Goal: Use online tool/utility: Use online tool/utility

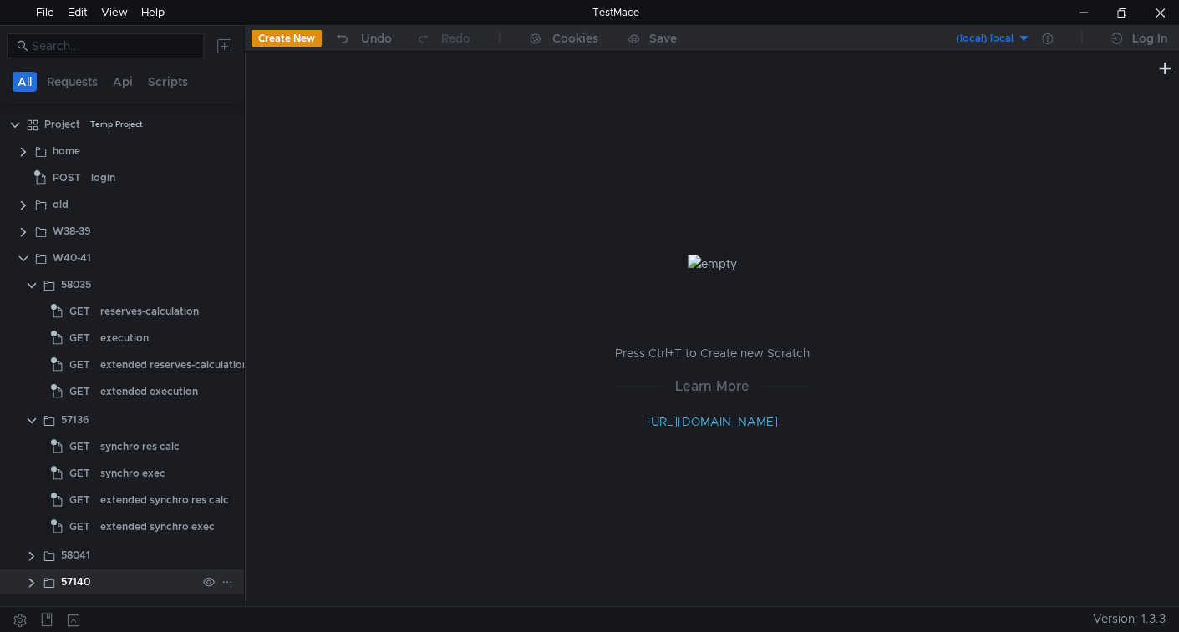
click at [36, 588] on app-app-tree-node-expander at bounding box center [31, 582] width 13 height 25
click at [28, 586] on clr-icon at bounding box center [31, 582] width 13 height 13
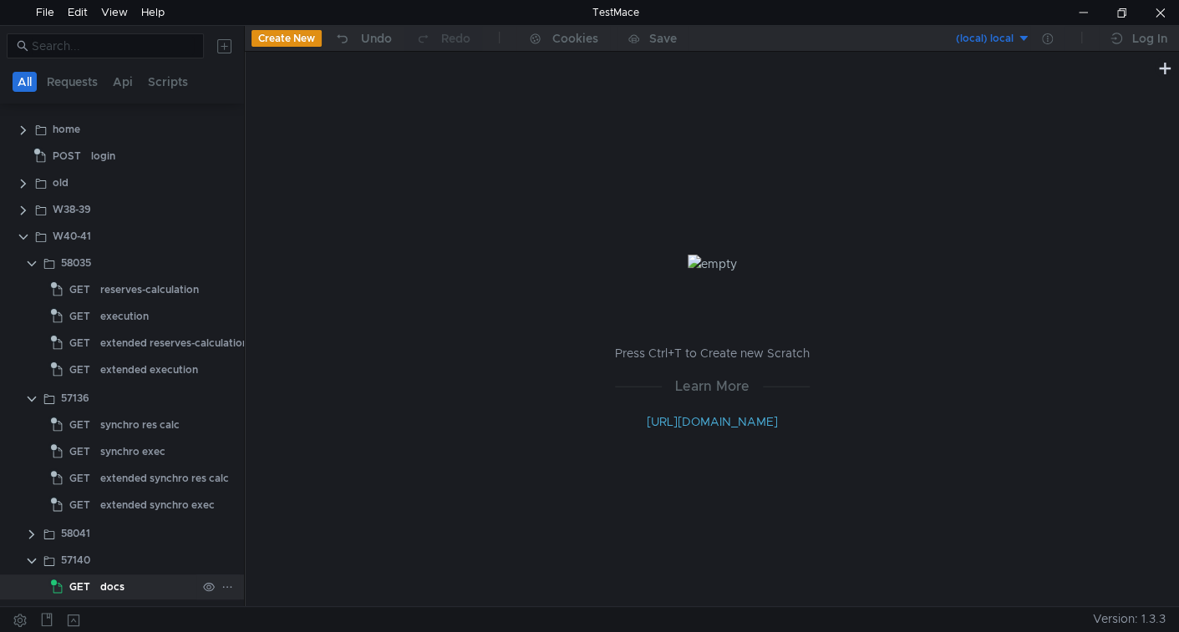
click at [119, 582] on div "docs" at bounding box center [112, 587] width 24 height 25
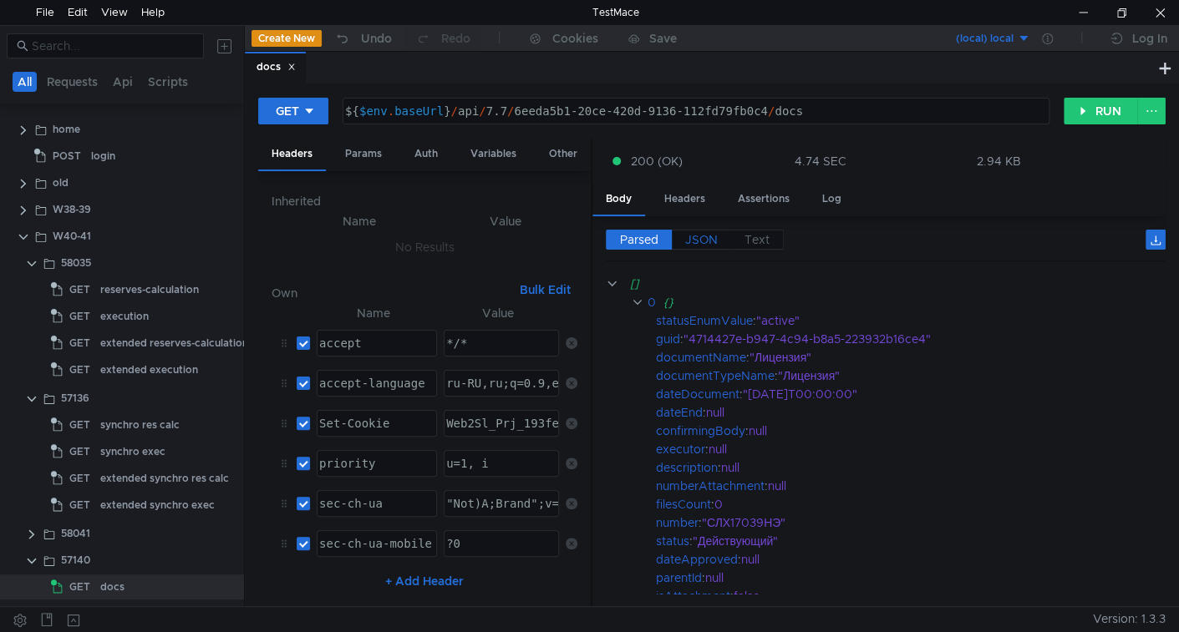
click at [706, 239] on span "JSON" at bounding box center [701, 239] width 33 height 15
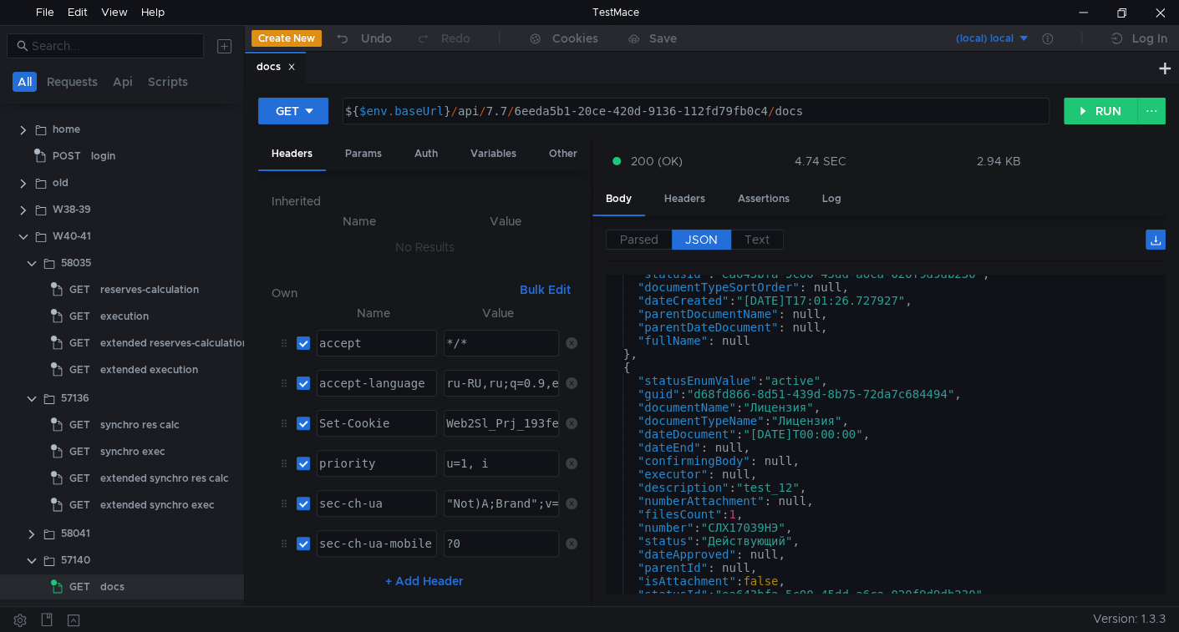
scroll to position [0, 0]
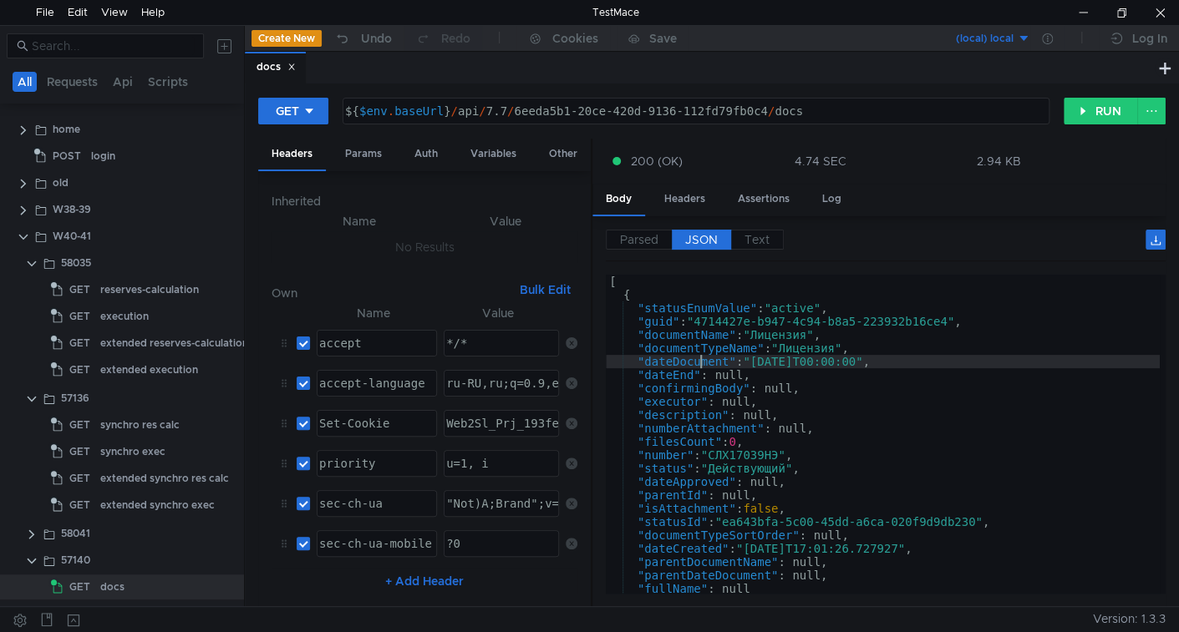
click at [698, 362] on div "[ { "statusEnumValue" : "active" , "guid" : "4714427e-b947-4c94-b8a5-223932b16c…" at bounding box center [883, 448] width 554 height 346
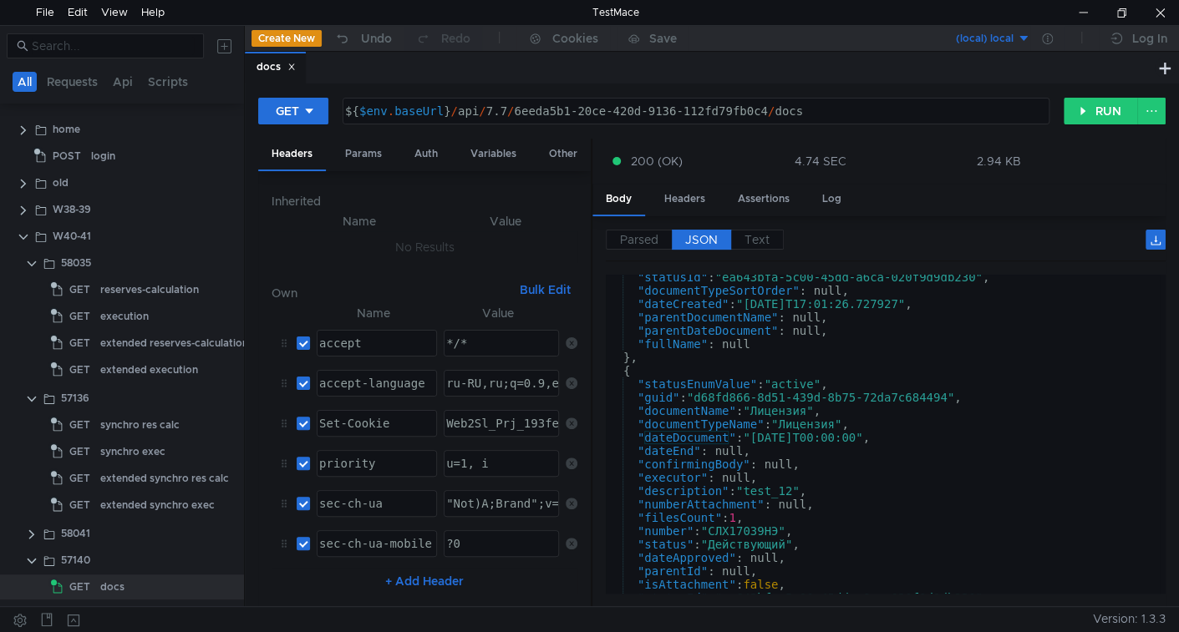
scroll to position [245, 0]
click at [657, 536] on div ""statusId" : "ea643bfa-5c00-45dd-a6ca-020f9d9db230" , "documentTypeSortOrder" :…" at bounding box center [883, 443] width 554 height 346
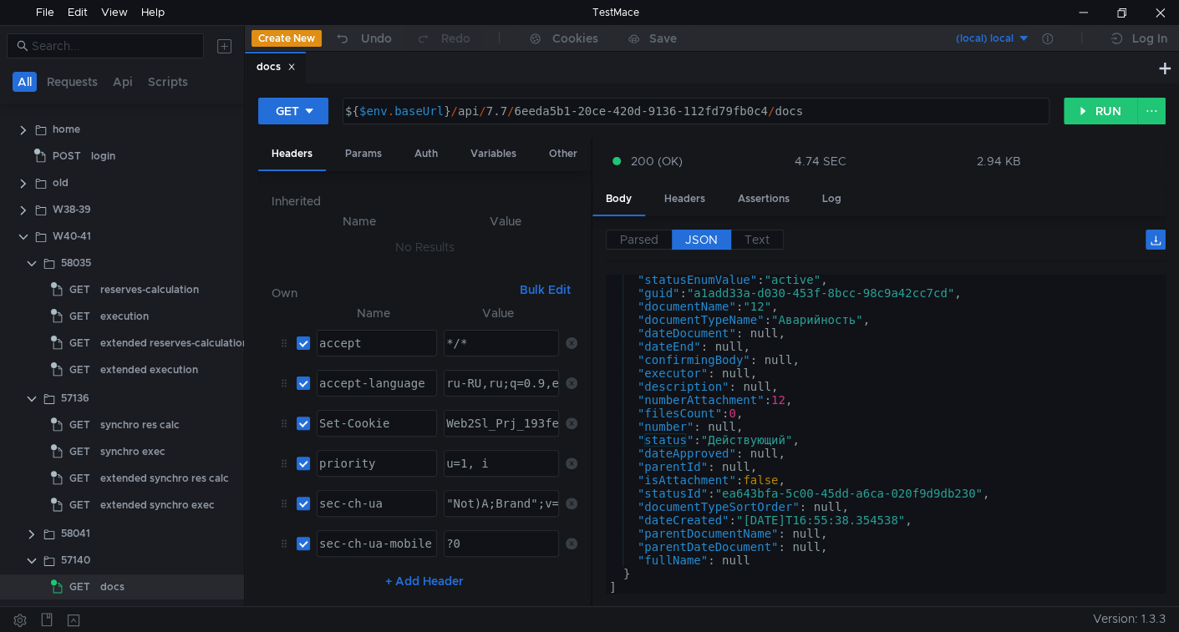
scroll to position [1311, 0]
click at [702, 396] on div ""statusEnumValue" : "active" , "guid" : "a1add33a-d030-453f-8bcc-98c9a42cc7cd" …" at bounding box center [883, 446] width 554 height 346
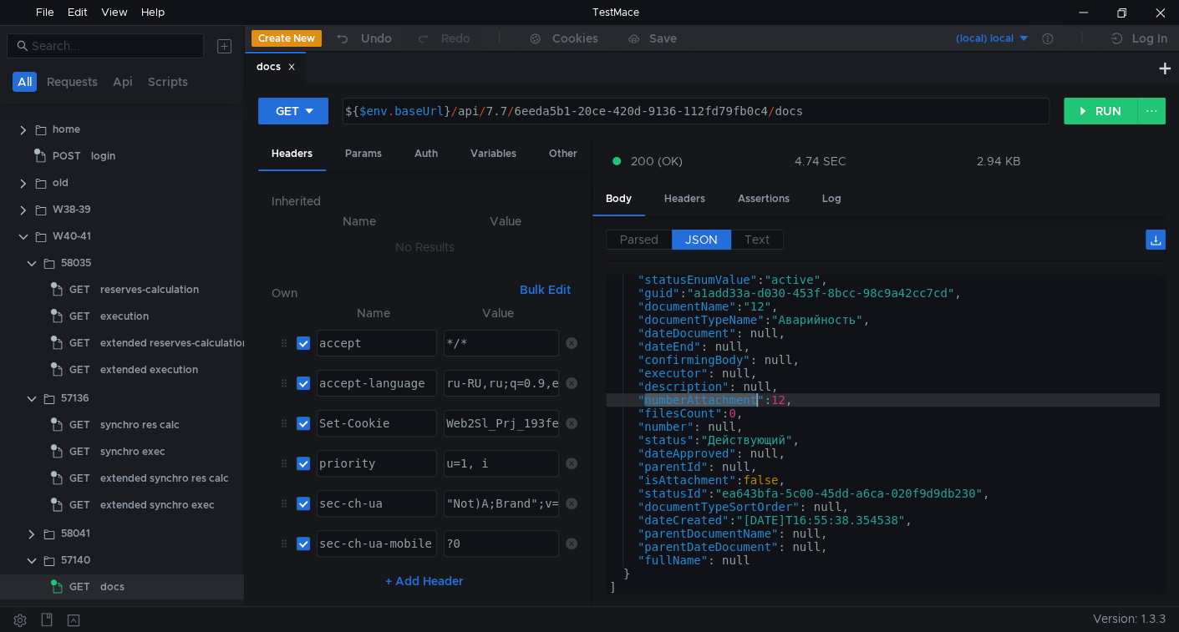
click at [702, 396] on div ""statusEnumValue" : "active" , "guid" : "a1add33a-d030-453f-8bcc-98c9a42cc7cd" …" at bounding box center [883, 446] width 554 height 346
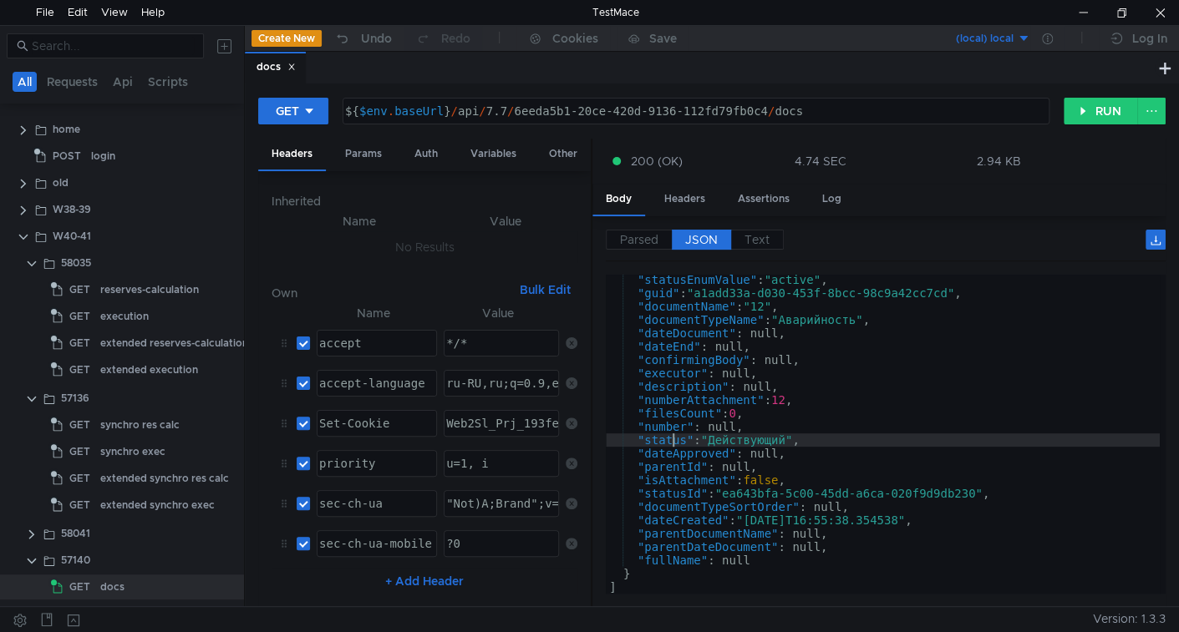
click at [669, 438] on div ""statusEnumValue" : "active" , "guid" : "a1add33a-d030-453f-8bcc-98c9a42cc7cd" …" at bounding box center [883, 446] width 554 height 346
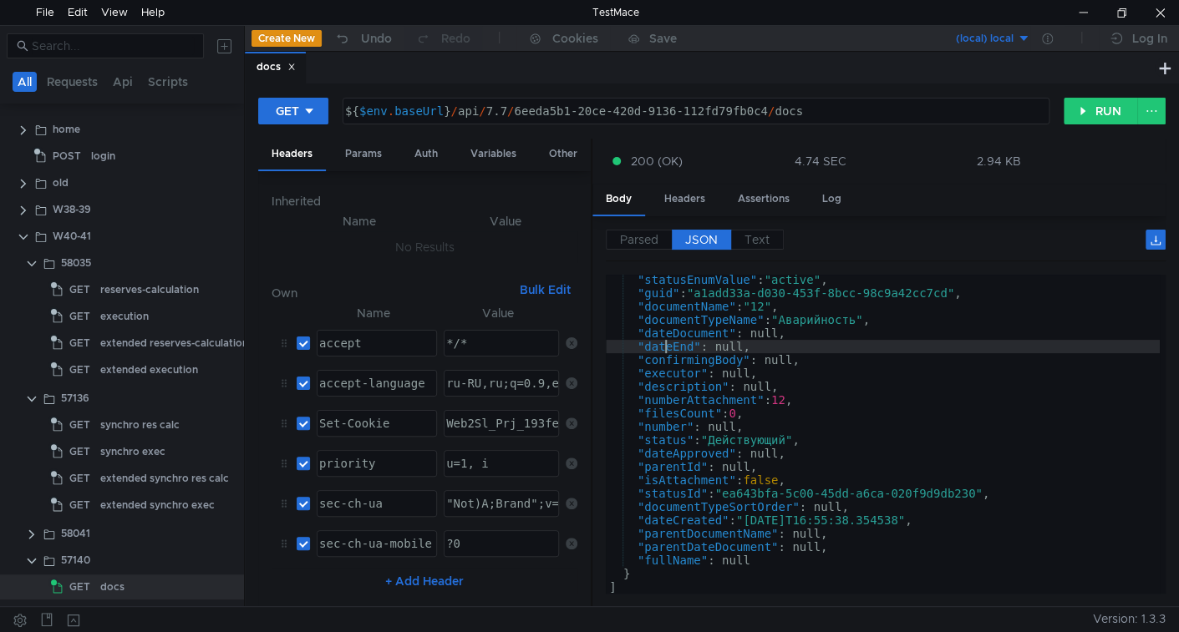
click at [666, 343] on div ""statusEnumValue" : "active" , "guid" : "a1add33a-d030-453f-8bcc-98c9a42cc7cd" …" at bounding box center [883, 446] width 554 height 346
type textarea ""dateEnd": null,"
click at [666, 343] on div ""statusEnumValue" : "active" , "guid" : "a1add33a-d030-453f-8bcc-98c9a42cc7cd" …" at bounding box center [883, 446] width 554 height 346
type input "dateEnd"
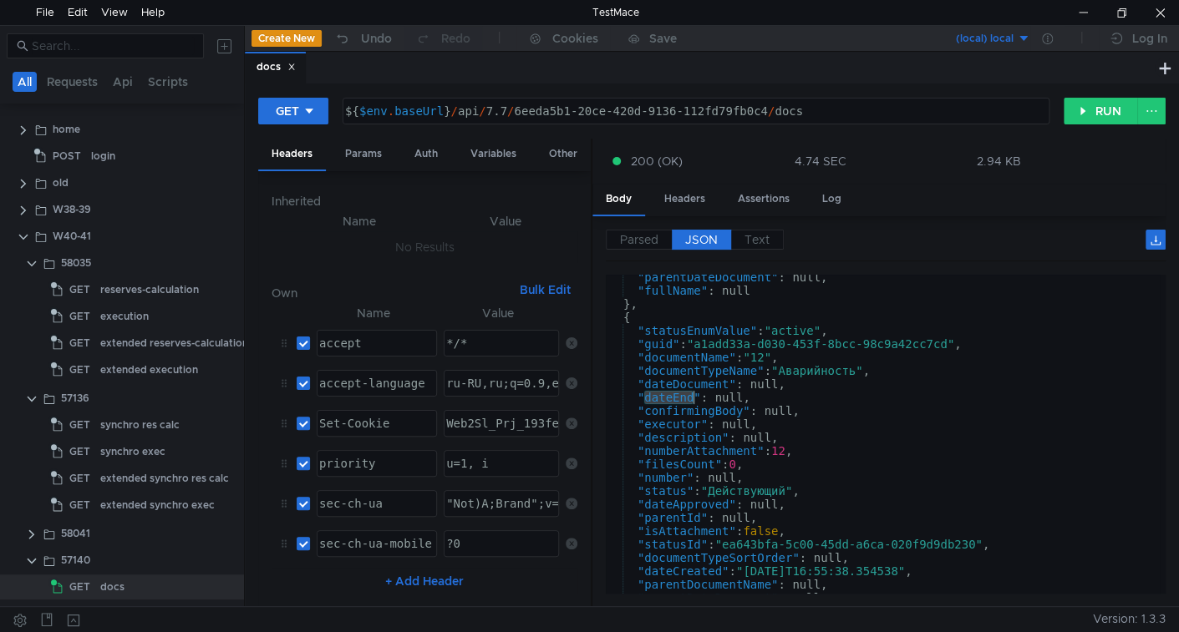
scroll to position [1283, 0]
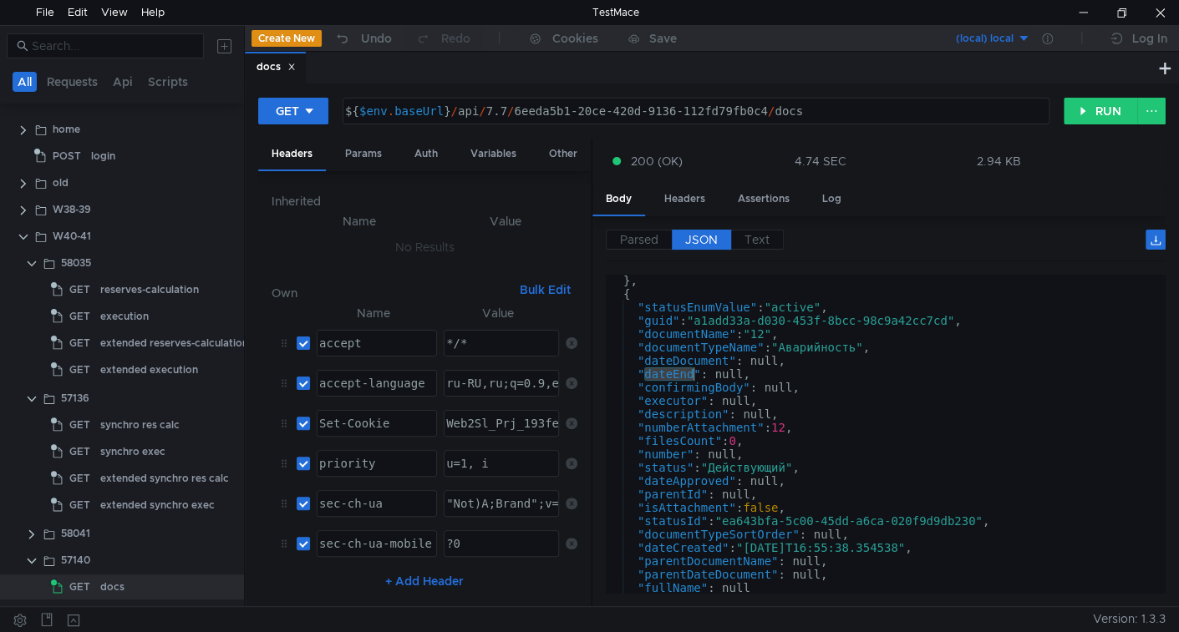
type textarea ""documentTypeName": "Аварийность","
click at [688, 348] on div "} , { "statusEnumValue" : "active" , "guid" : "a1add33a-d030-453f-8bcc-98c9a42c…" at bounding box center [883, 447] width 554 height 346
type input "documentTypeName"
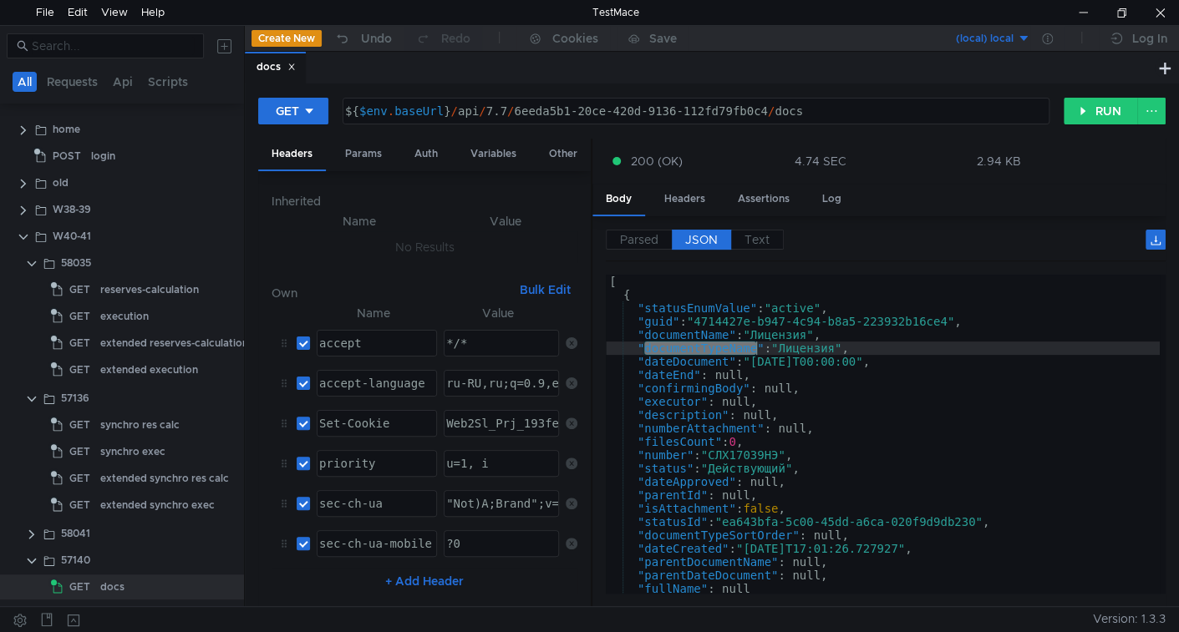
scroll to position [0, 0]
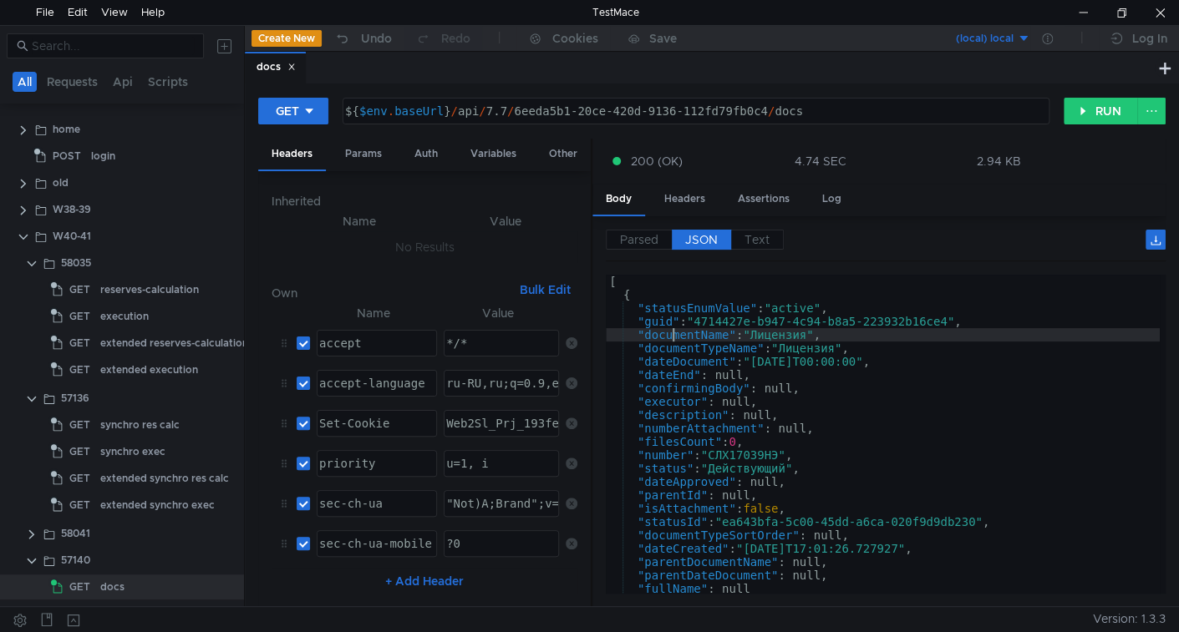
type textarea ""documentName": "Лицензия","
click at [675, 339] on div "[ { "statusEnumValue" : "active" , "guid" : "4714427e-b947-4c94-b8a5-223932b16c…" at bounding box center [883, 448] width 554 height 346
click at [685, 338] on div "[ { "statusEnumValue" : "active" , "guid" : "4714427e-b947-4c94-b8a5-223932b16c…" at bounding box center [883, 448] width 554 height 346
type input "documentName"
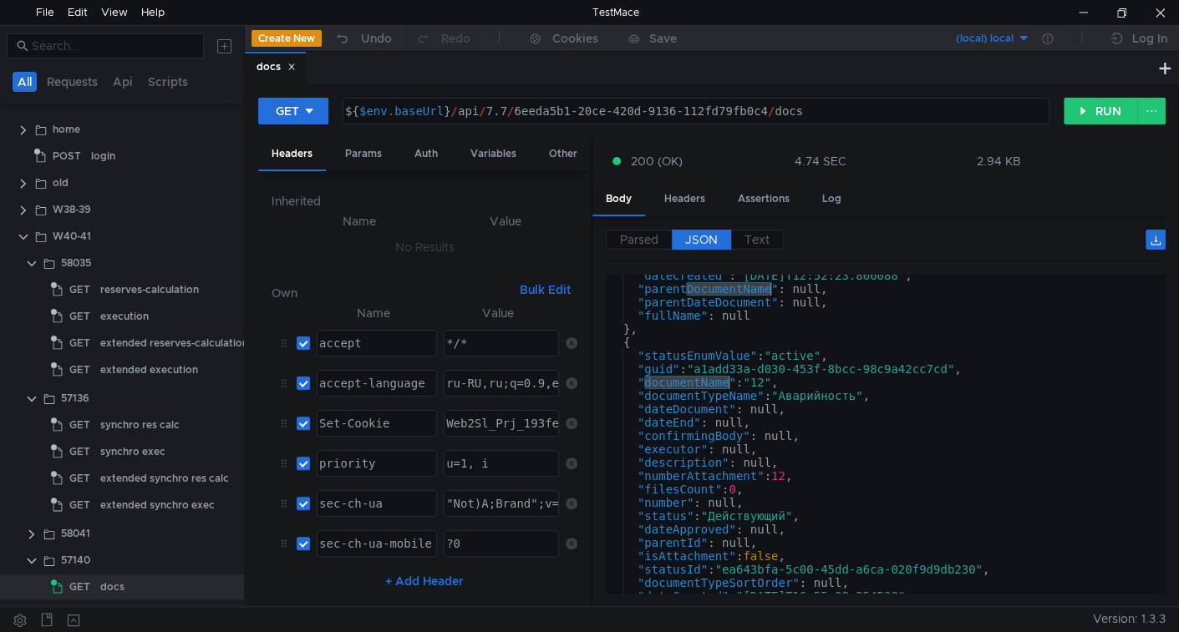
scroll to position [1311, 0]
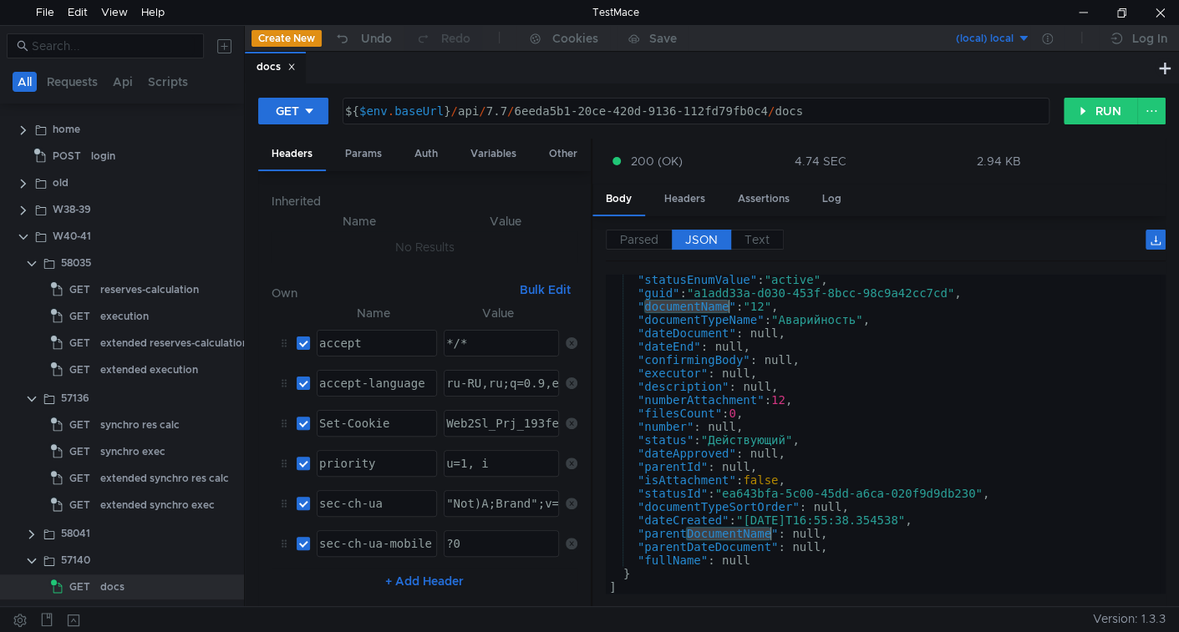
click at [688, 401] on div ""statusEnumValue" : "active" , "guid" : "a1add33a-d030-453f-8bcc-98c9a42cc7cd" …" at bounding box center [883, 446] width 554 height 346
type textarea ""numberAttachment": 12,"
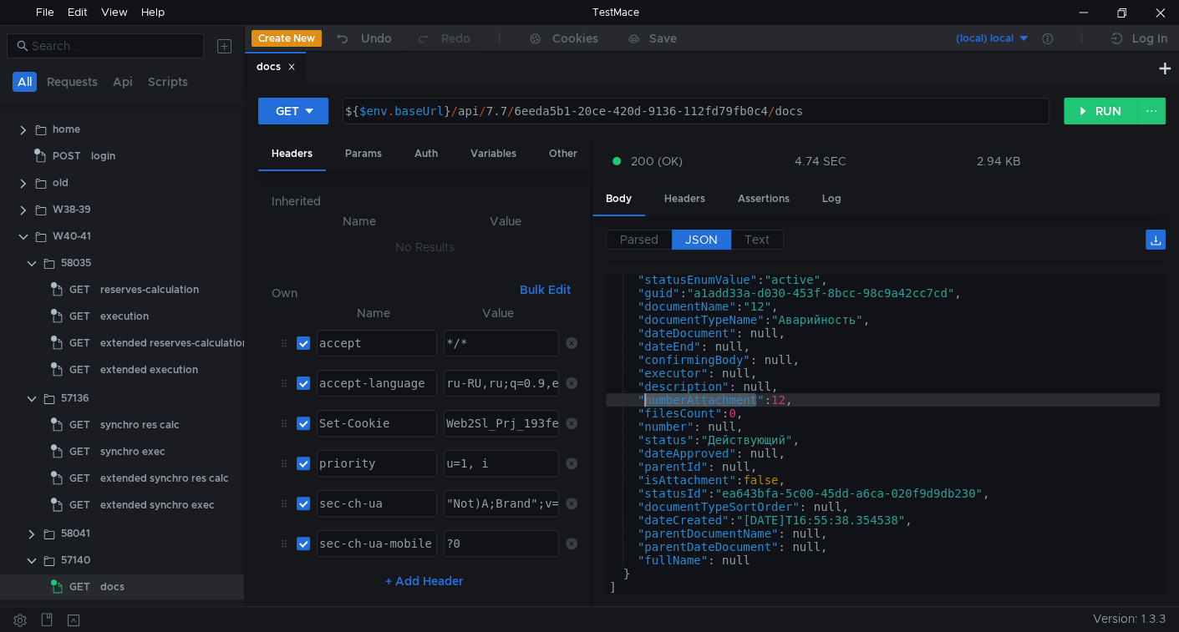
click at [688, 401] on div ""statusEnumValue" : "active" , "guid" : "a1add33a-d030-453f-8bcc-98c9a42cc7cd" …" at bounding box center [883, 446] width 554 height 346
type input "numberAttachment"
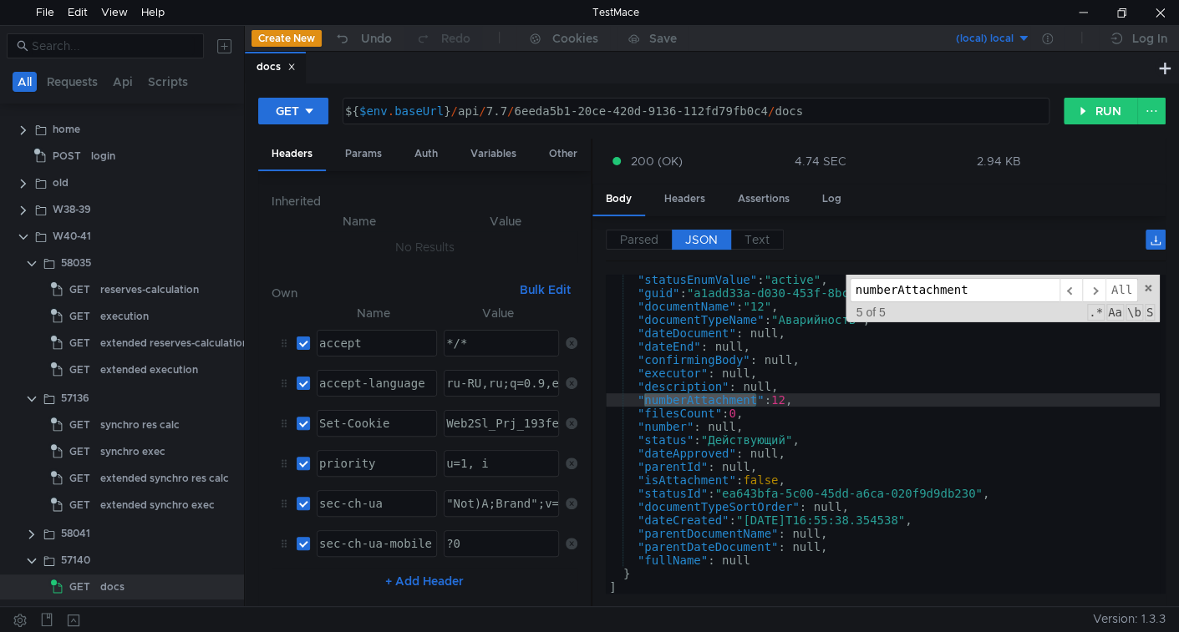
type textarea ""numberAttachment": null,"
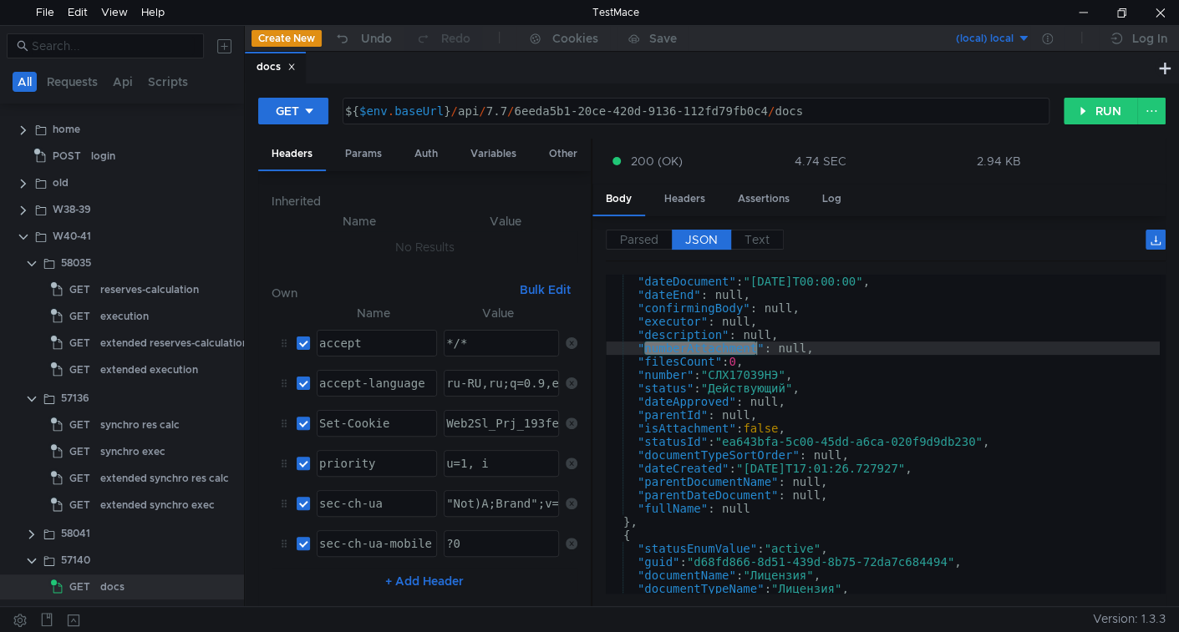
scroll to position [80, 0]
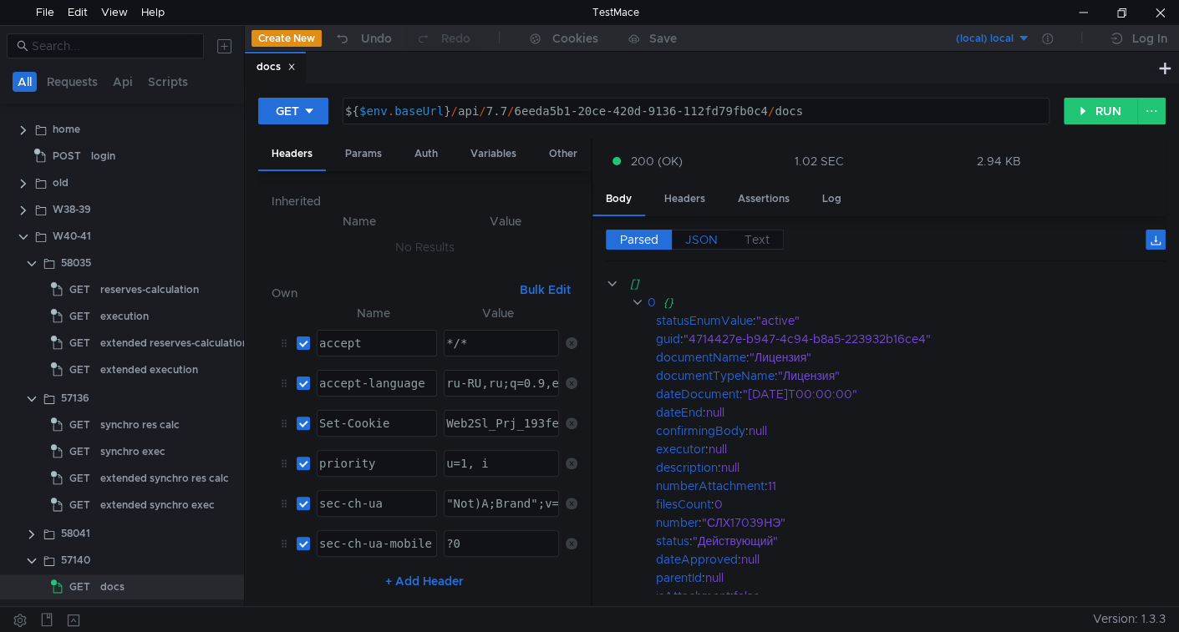
click at [696, 232] on span "JSON" at bounding box center [701, 239] width 33 height 15
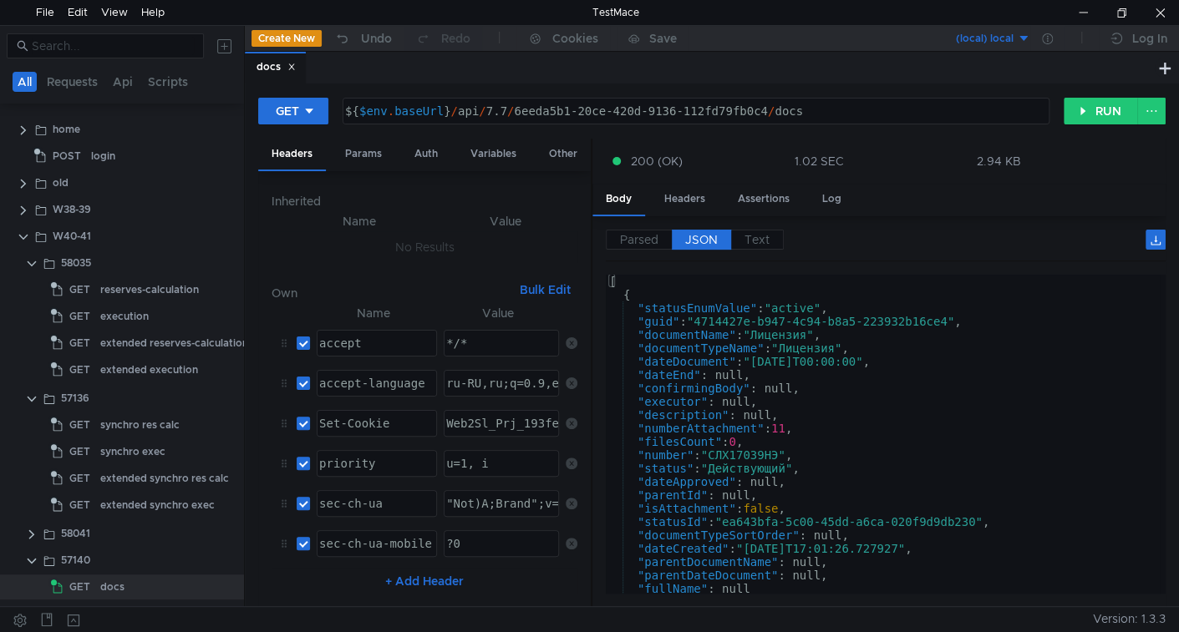
type textarea ""numberAttachment": 11,"
click at [692, 424] on div "[ { "statusEnumValue" : "active" , "guid" : "4714427e-b947-4c94-b8a5-223932b16c…" at bounding box center [883, 448] width 554 height 346
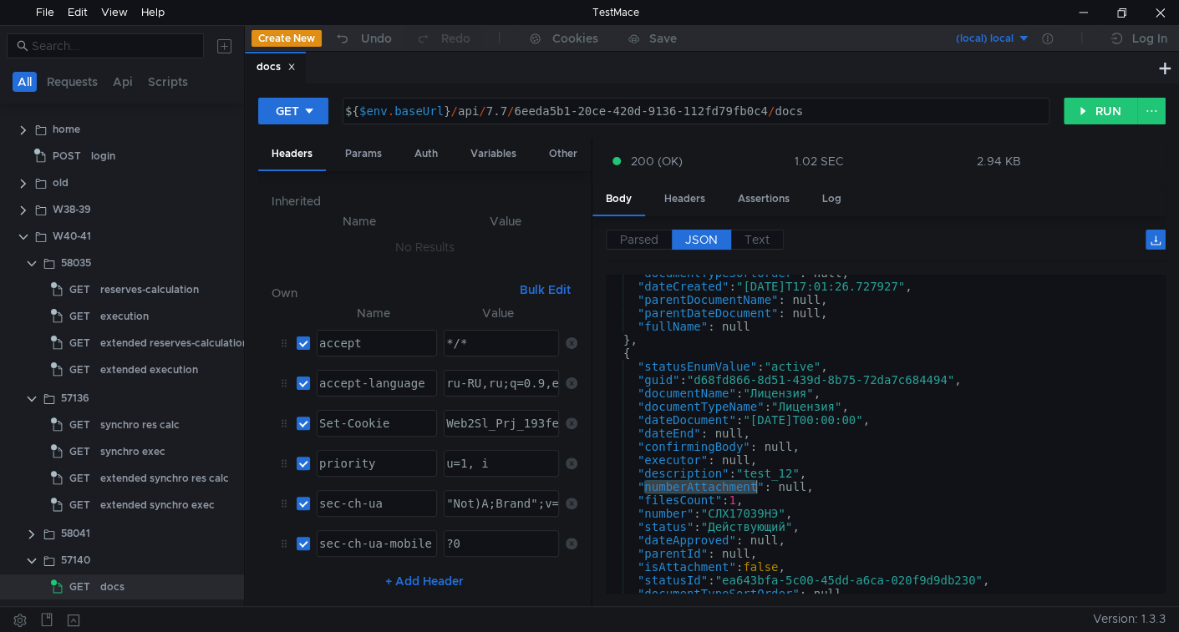
scroll to position [262, 0]
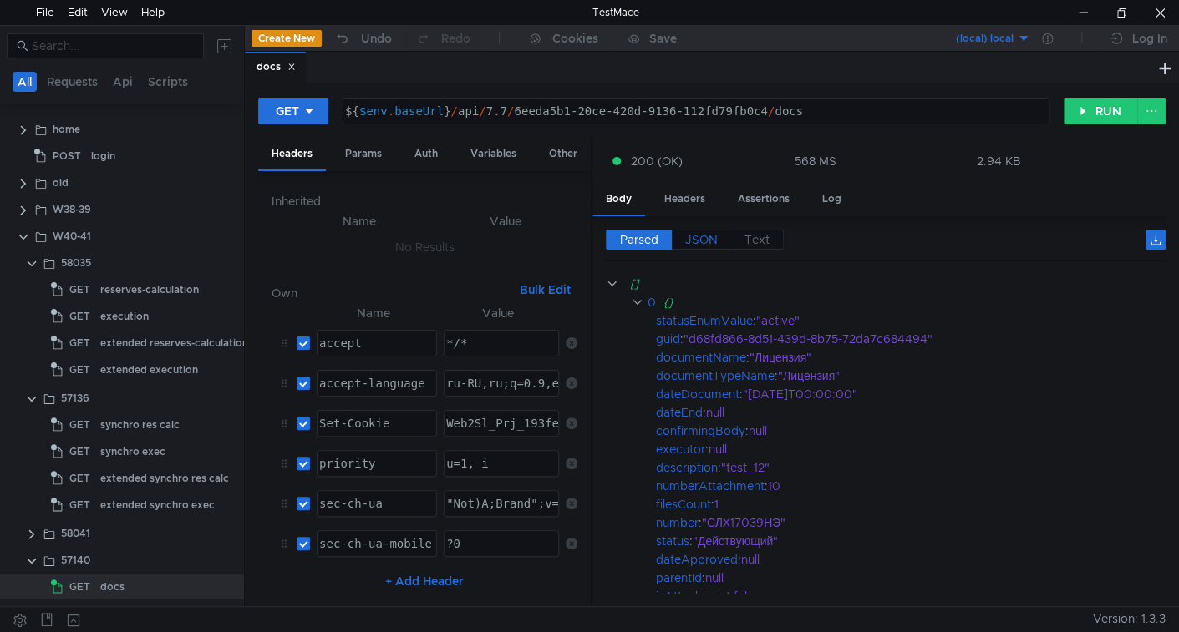
click at [698, 242] on span "JSON" at bounding box center [701, 239] width 33 height 15
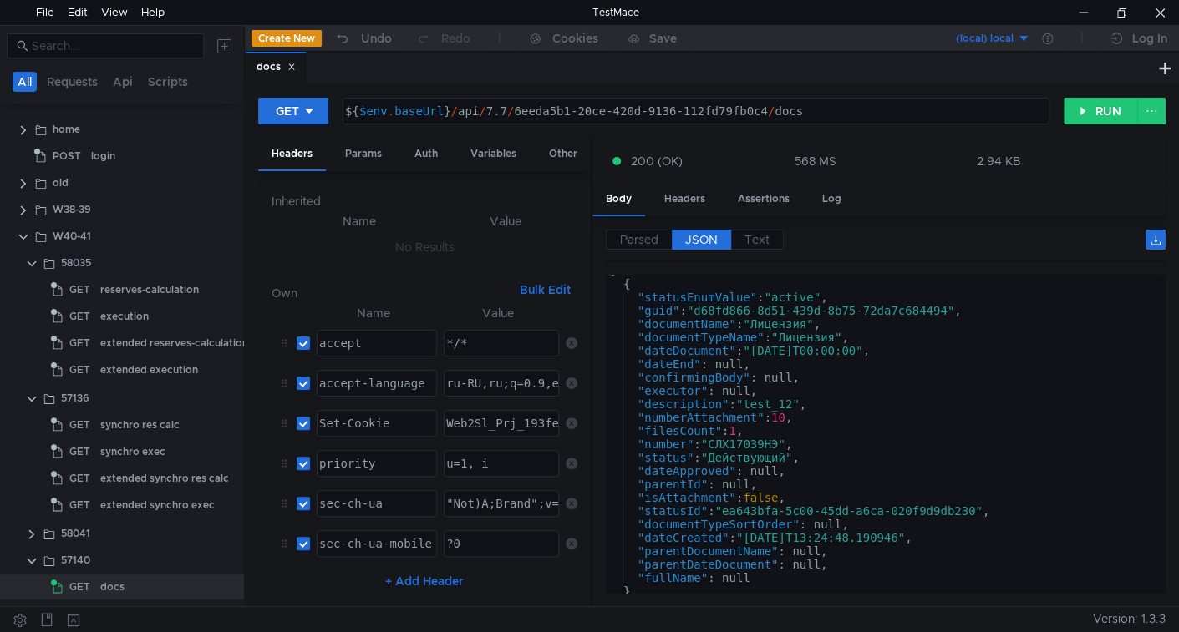
scroll to position [0, 0]
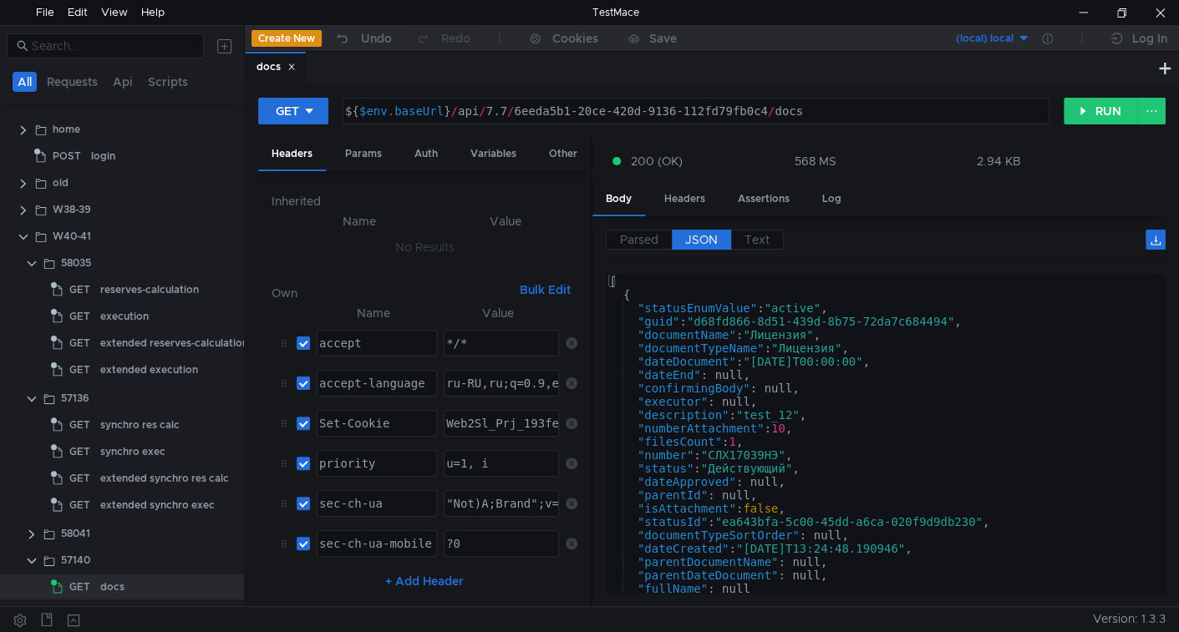
type textarea ""numberAttachment": 10,"
click at [693, 424] on div "[ { "statusEnumValue" : "active" , "guid" : "d68fd866-8d51-439d-8b75-72da7c6844…" at bounding box center [883, 448] width 554 height 346
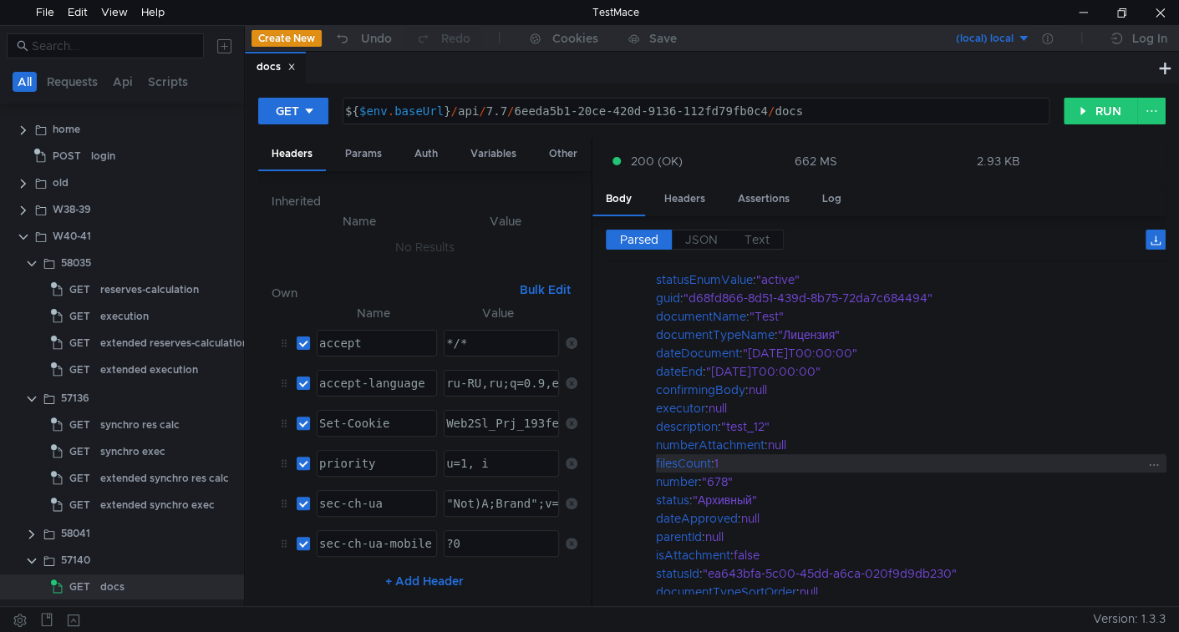
scroll to position [40, 0]
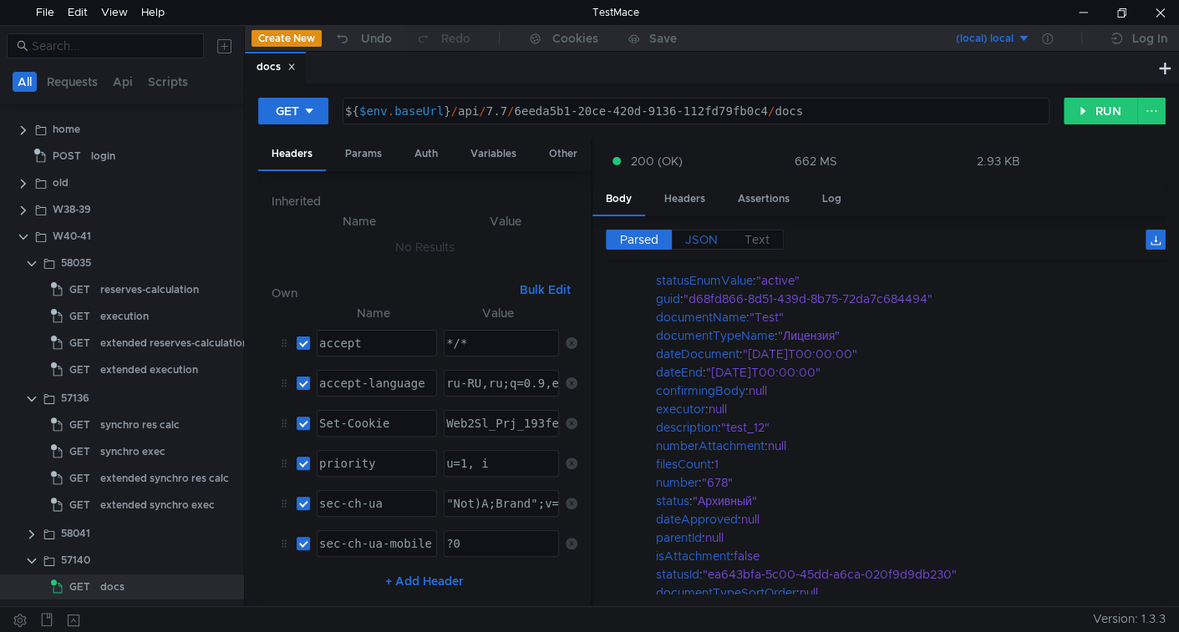
click at [702, 236] on span "JSON" at bounding box center [701, 239] width 33 height 15
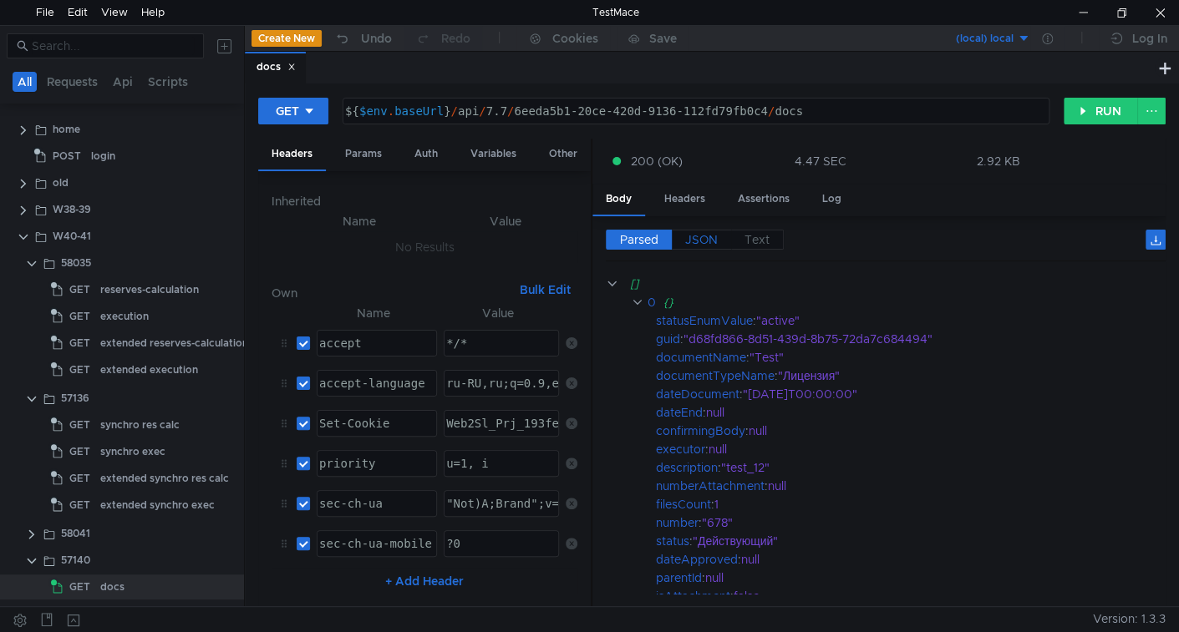
click at [707, 236] on span "JSON" at bounding box center [701, 239] width 33 height 15
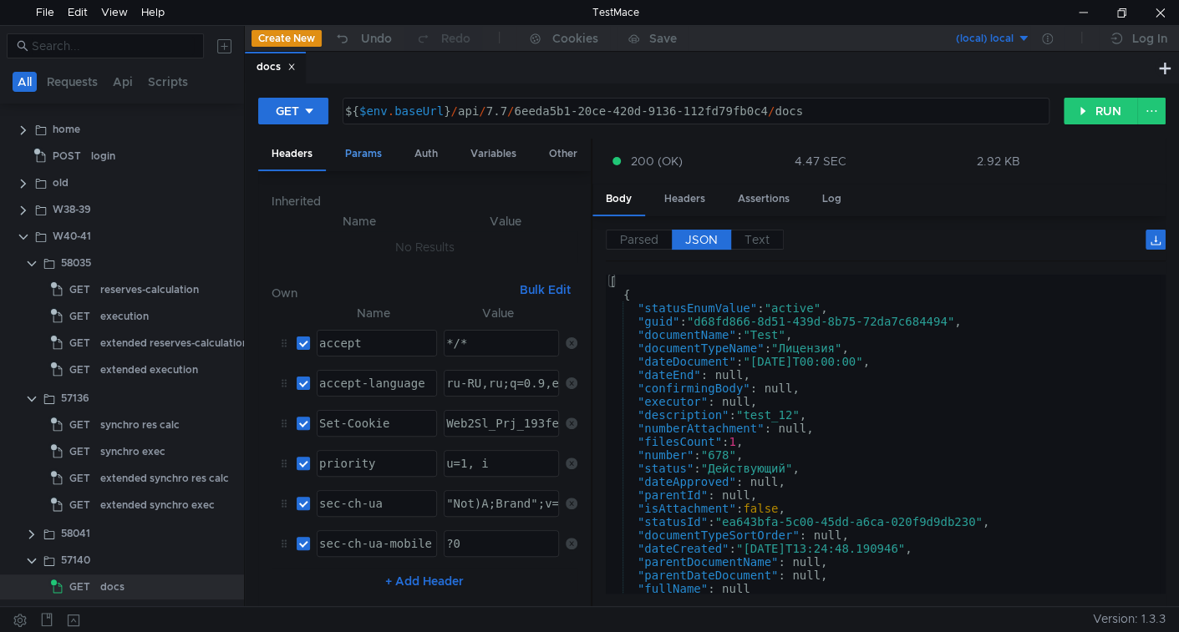
click at [363, 150] on div "Params" at bounding box center [363, 154] width 63 height 31
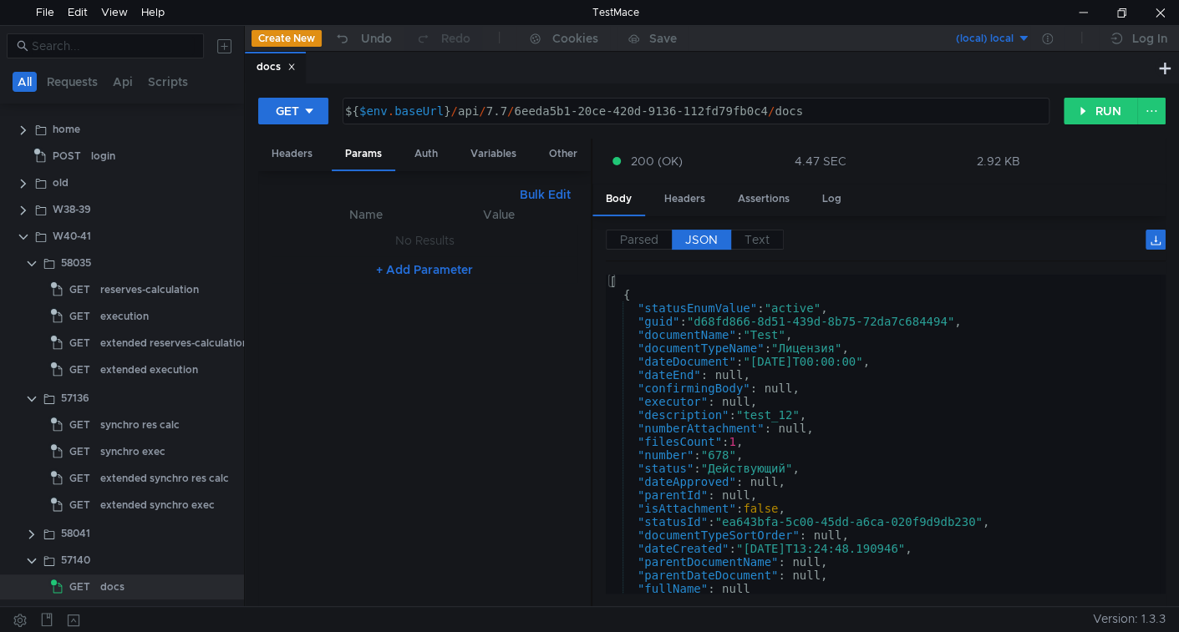
click at [424, 268] on button "+ Add Parameter" at bounding box center [424, 270] width 110 height 20
click at [348, 246] on div at bounding box center [375, 258] width 119 height 40
paste textarea "showArchive"
type textarea "showArchive"
click at [484, 254] on div at bounding box center [500, 258] width 114 height 40
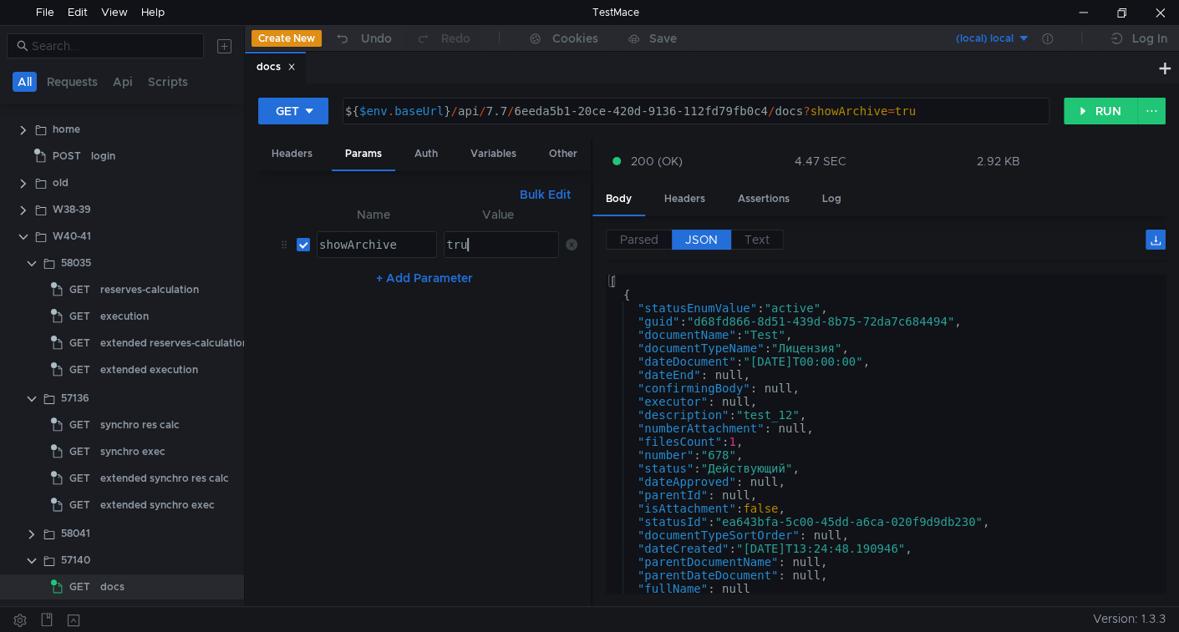
scroll to position [0, 1]
type textarea "true"
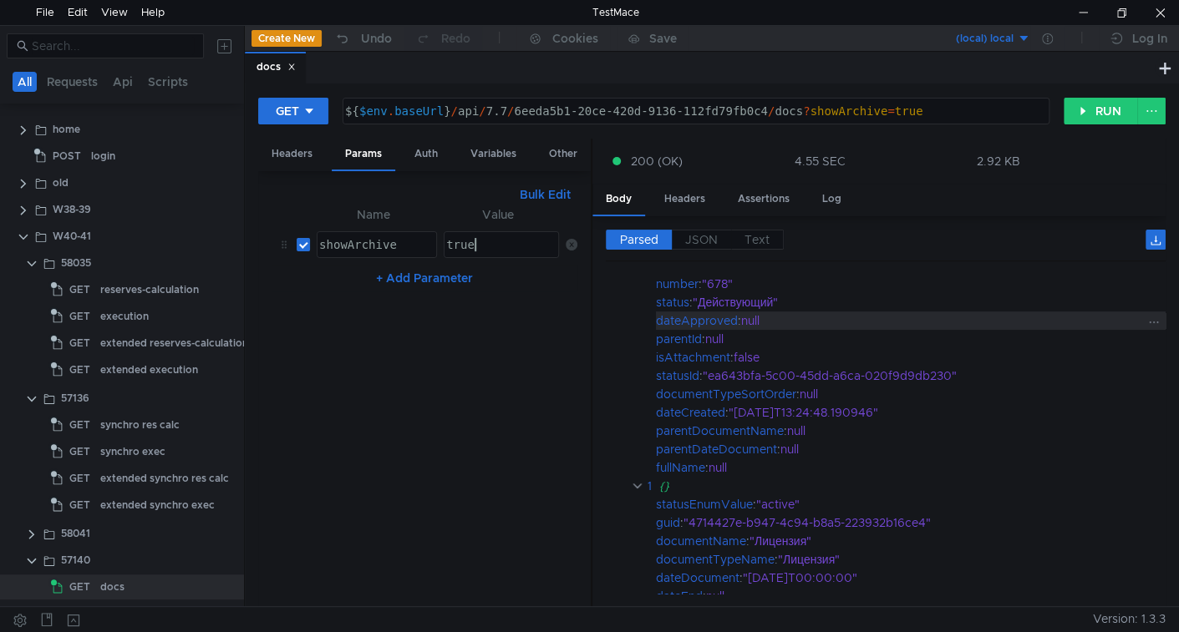
scroll to position [248, 0]
click at [697, 235] on span "JSON" at bounding box center [701, 239] width 33 height 15
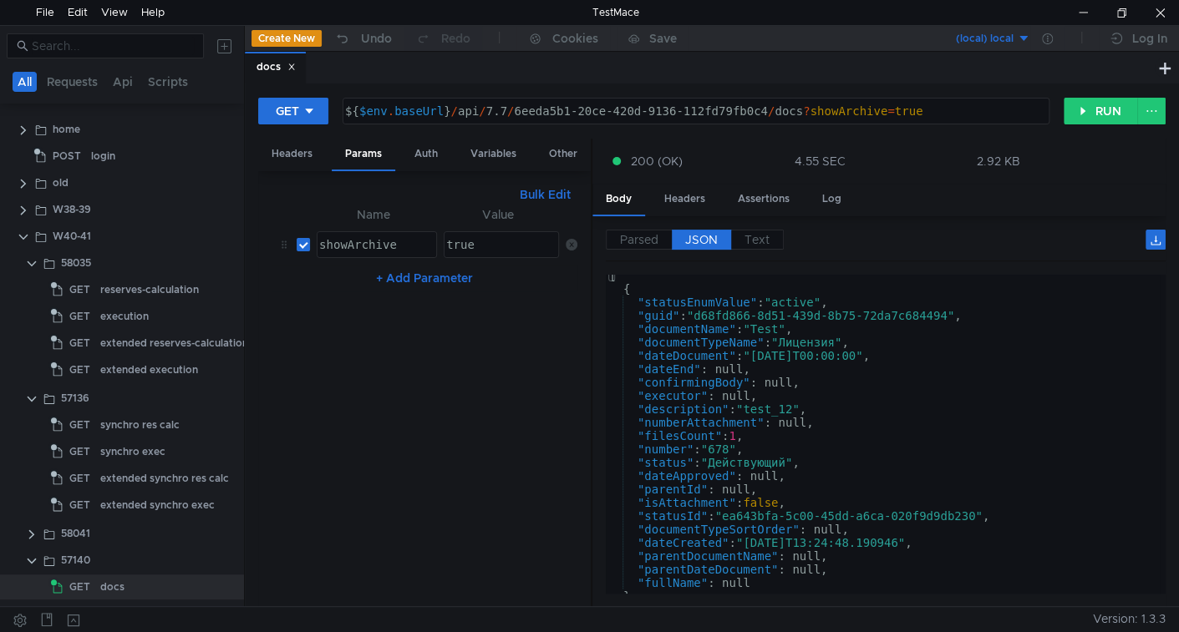
scroll to position [0, 0]
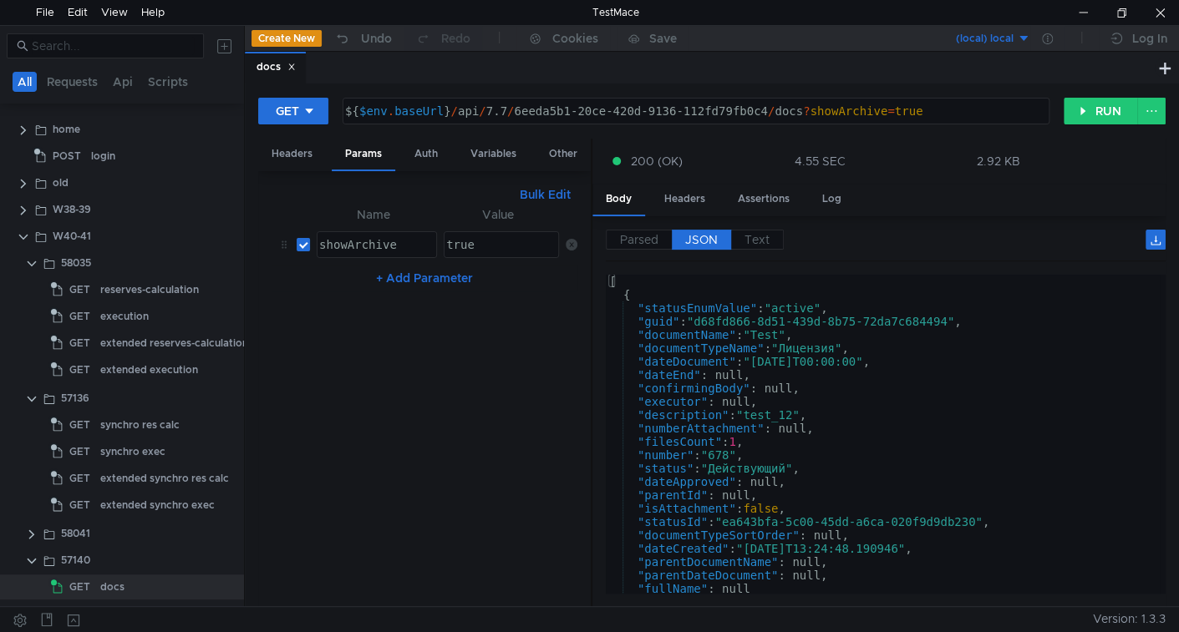
type textarea ""statusId": "ea643bfa-5c00-45dd-a6ca-020f9d9db230","
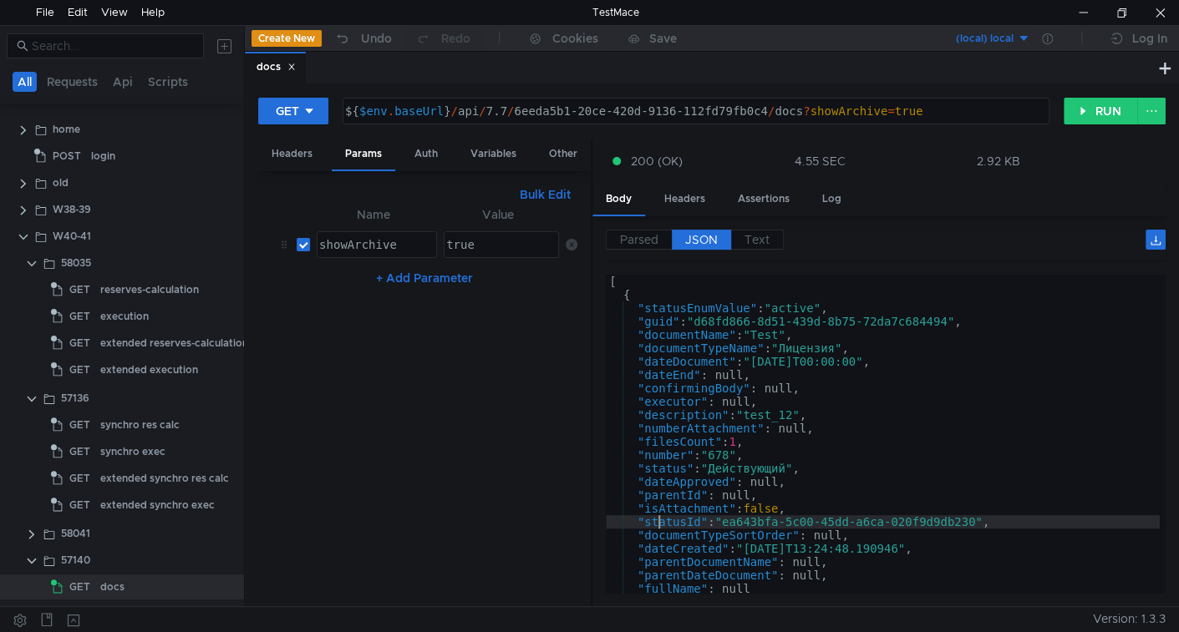
click at [658, 525] on div "[ { "statusEnumValue" : "active" , "guid" : "d68fd866-8d51-439d-8b75-72da7c6844…" at bounding box center [883, 448] width 554 height 346
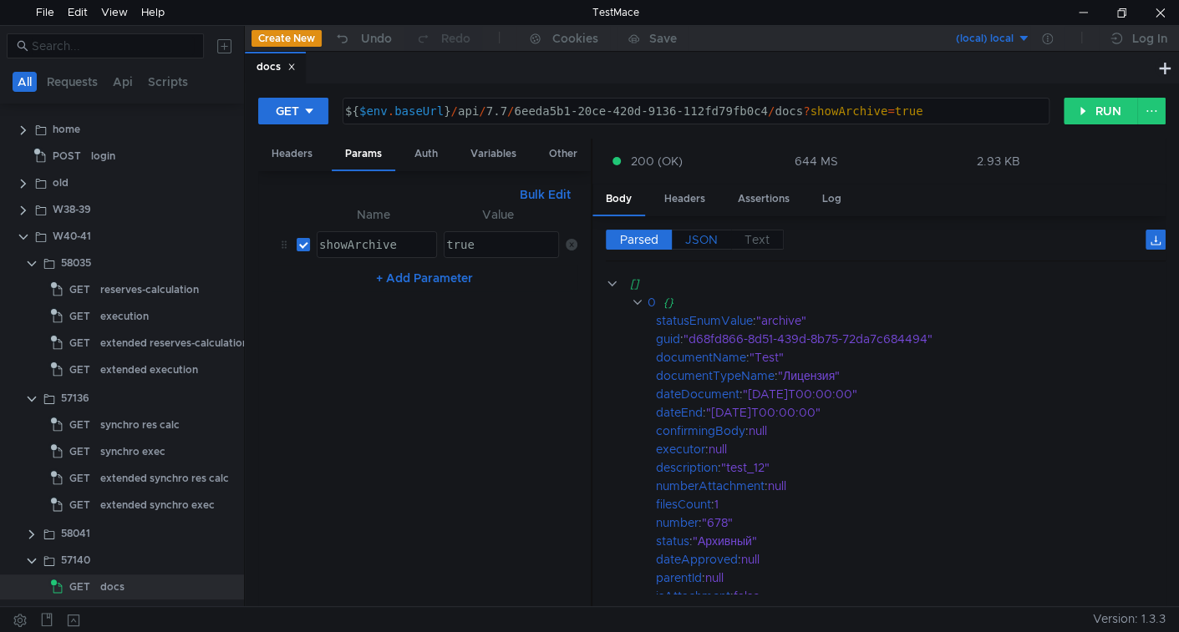
click at [703, 233] on span "JSON" at bounding box center [701, 239] width 33 height 15
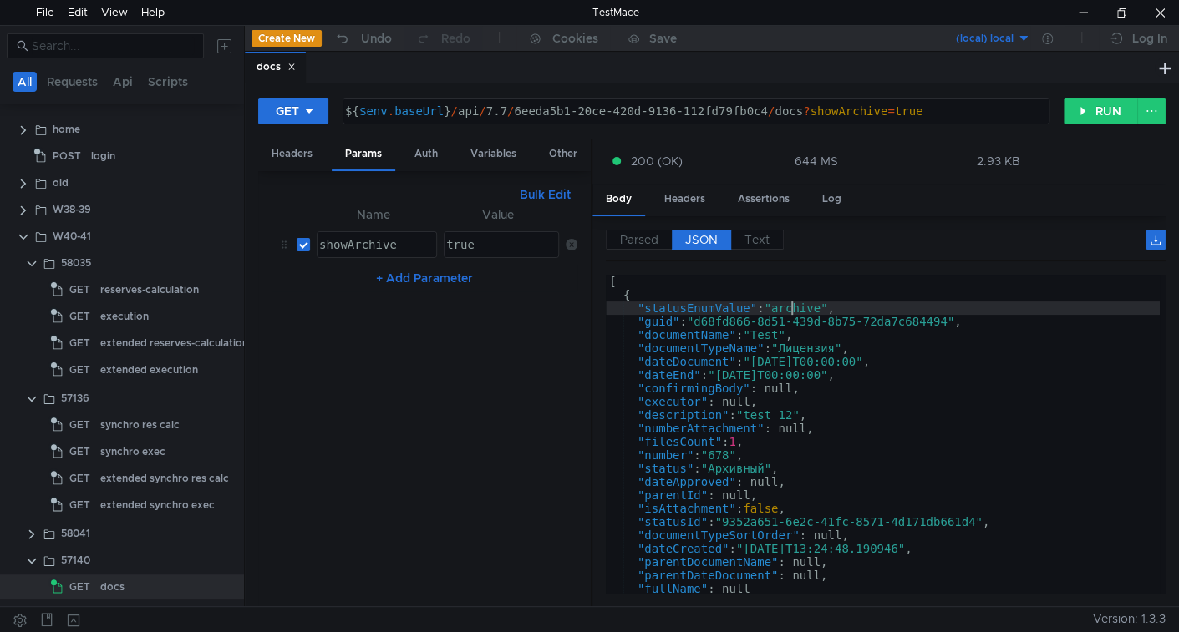
click at [793, 307] on div "[ { "statusEnumValue" : "archive" , "guid" : "d68fd866-8d51-439d-8b75-72da7c684…" at bounding box center [883, 448] width 554 height 346
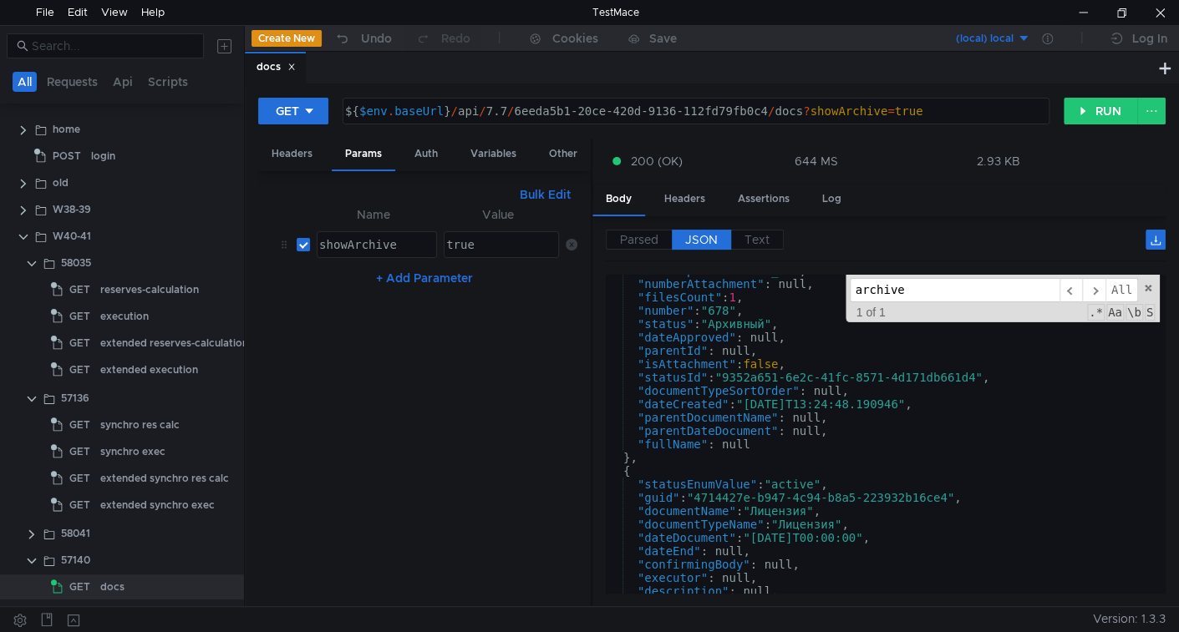
scroll to position [149, 0]
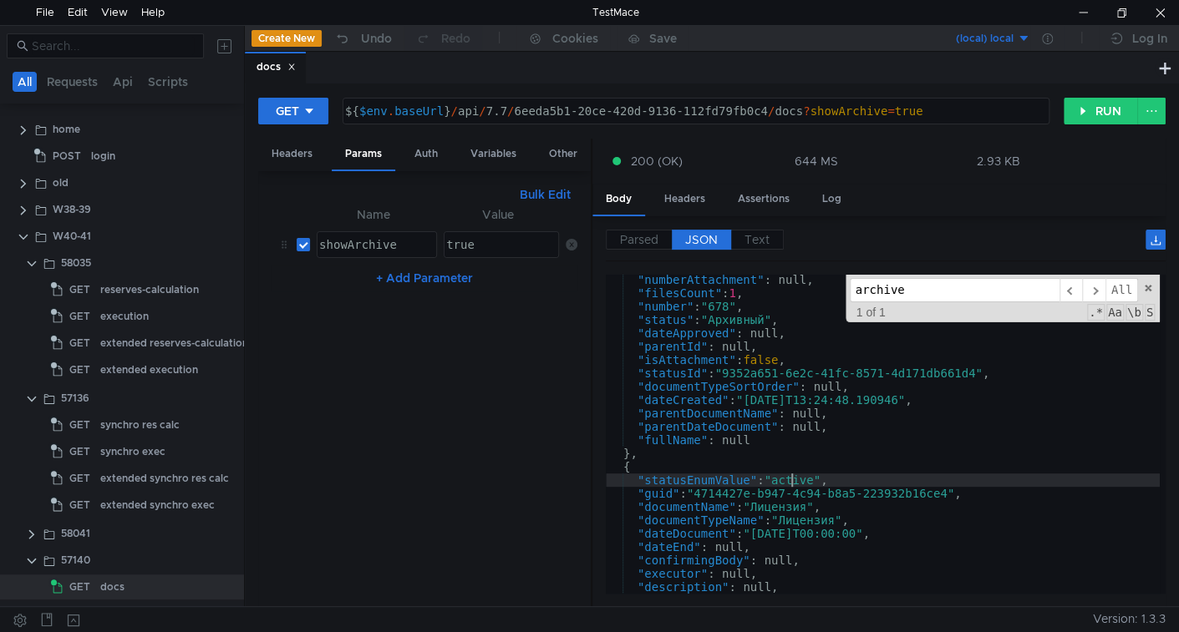
type textarea ""statusEnumValue": "active","
click at [794, 474] on div ""numberAttachment" : null, "filesCount" : 1 , "number" : "678" , "status" : "Ар…" at bounding box center [883, 446] width 554 height 346
type input "active"
click at [891, 480] on div ""numberAttachment" : null, "filesCount" : 1 , "number" : "678" , "status" : "Ар…" at bounding box center [883, 446] width 554 height 346
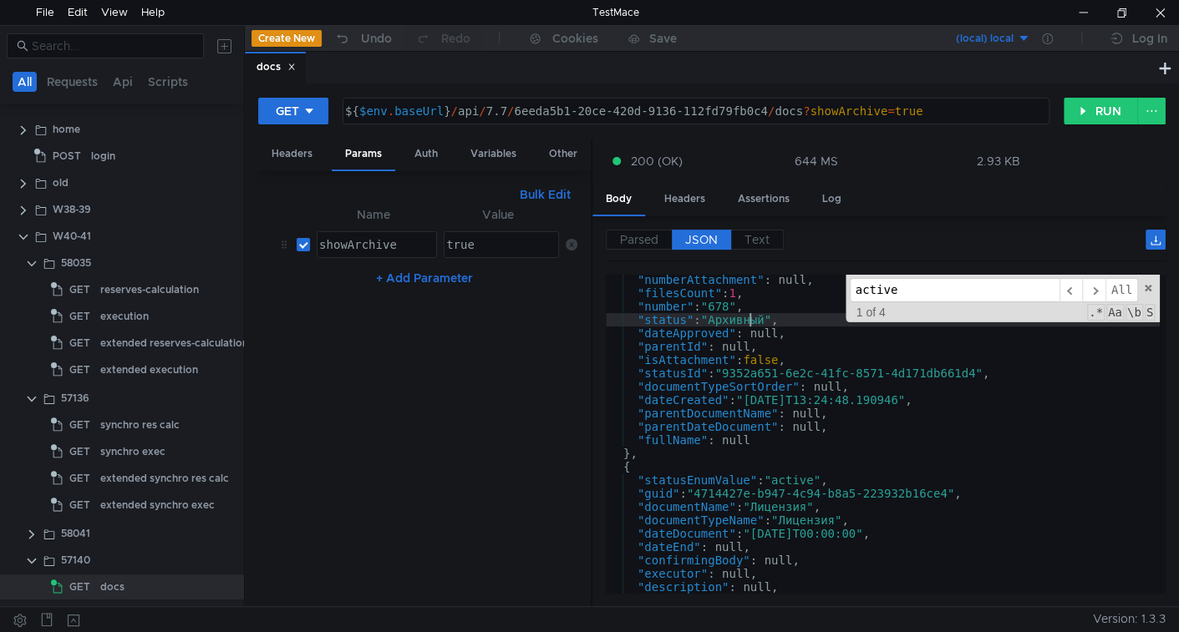
click at [751, 320] on div ""numberAttachment" : null, "filesCount" : 1 , "number" : "678" , "status" : "Ар…" at bounding box center [883, 446] width 554 height 346
type textarea ""status": "Архивный","
click at [751, 320] on div ""numberAttachment" : null, "filesCount" : 1 , "number" : "678" , "status" : "Ар…" at bounding box center [883, 446] width 554 height 346
type input "Архивный"
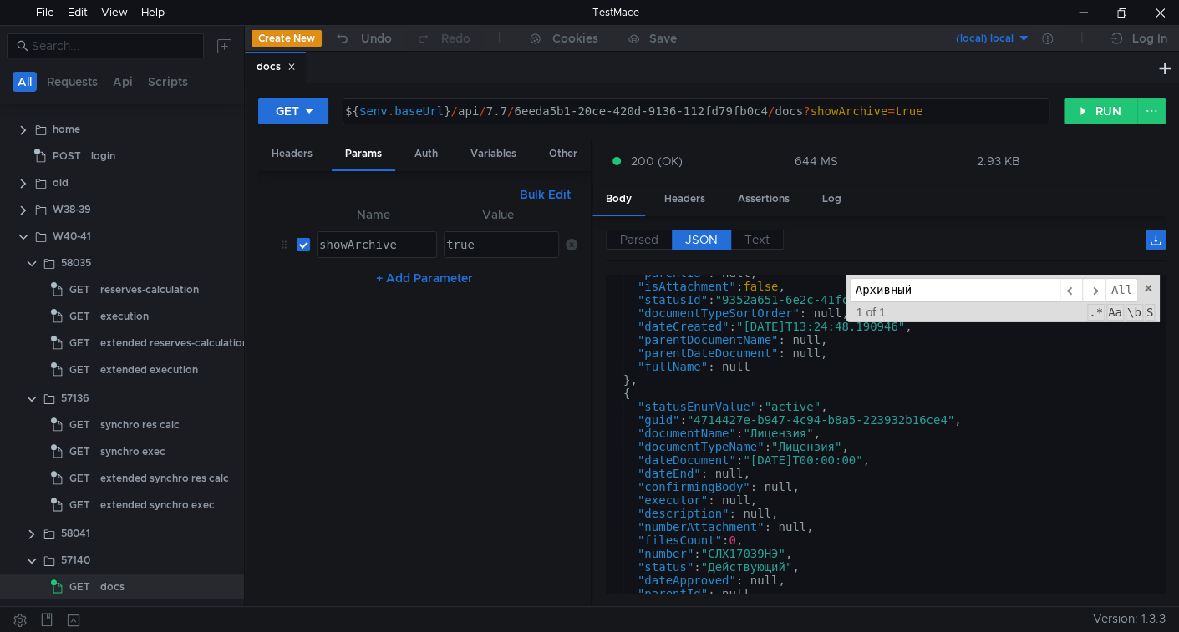
scroll to position [223, 0]
type textarea ""status": "Действующий","
click at [742, 559] on div ""parentId" : null, "isAttachment" : false , "statusId" : "9352a651-6e2c-41fc-85…" at bounding box center [883, 438] width 554 height 346
type input "Действующий"
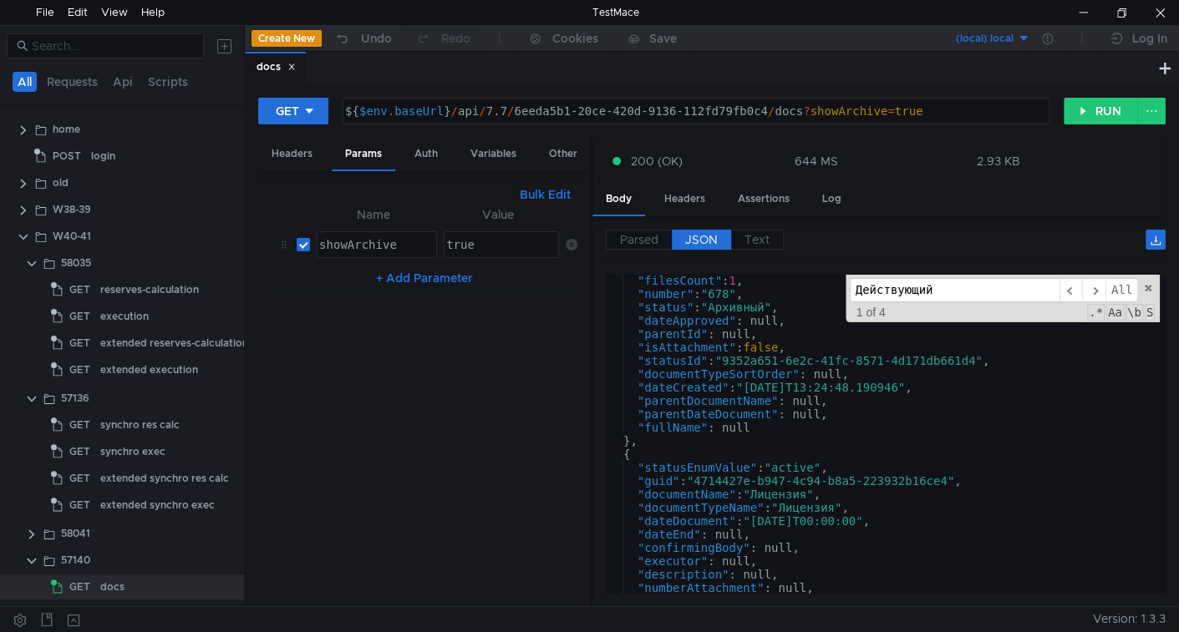
scroll to position [161, 0]
type textarea ""statusId": "9352a651-6e2c-41fc-8571-4d171db661d4","
click at [736, 358] on div ""filesCount" : 1 , "number" : "678" , "status" : "Архивный" , "dateApproved" : …" at bounding box center [883, 447] width 554 height 346
drag, startPoint x: 736, startPoint y: 358, endPoint x: 943, endPoint y: 358, distance: 207.2
click at [943, 358] on div ""filesCount" : 1 , "number" : "678" , "status" : "Архивный" , "dateApproved" : …" at bounding box center [883, 447] width 554 height 346
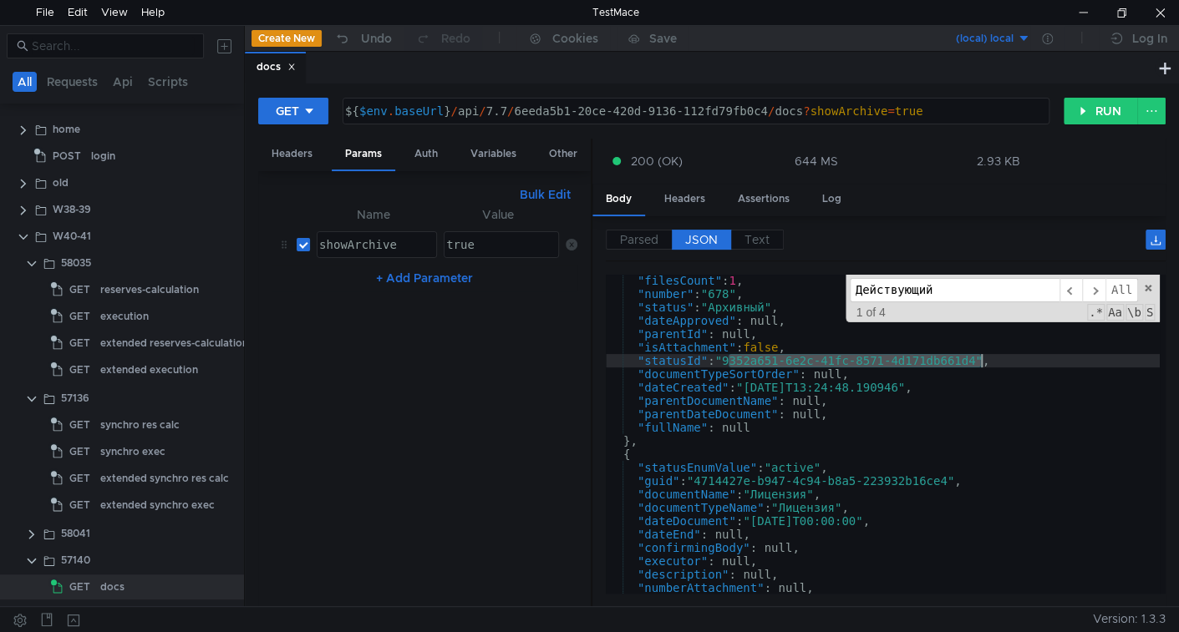
type input "9352a651-6e2c-41fc-8571-4d171db661d4"
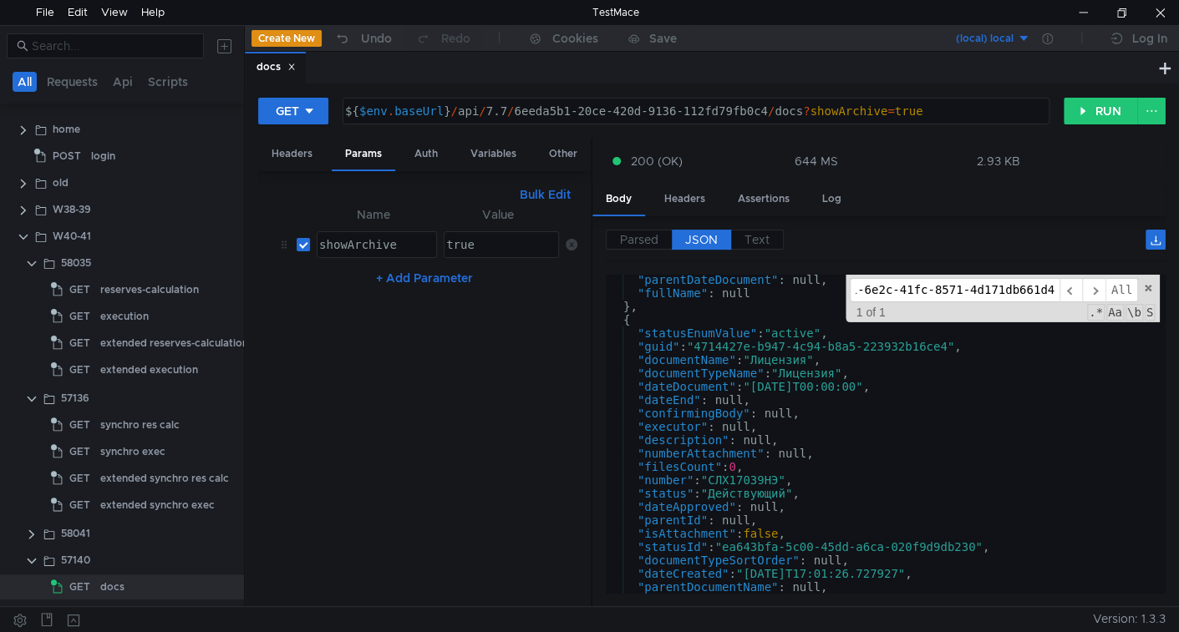
scroll to position [296, 0]
type textarea ""statusId": "ea643bfa-5c00-45dd-a6ca-020f9d9db230","
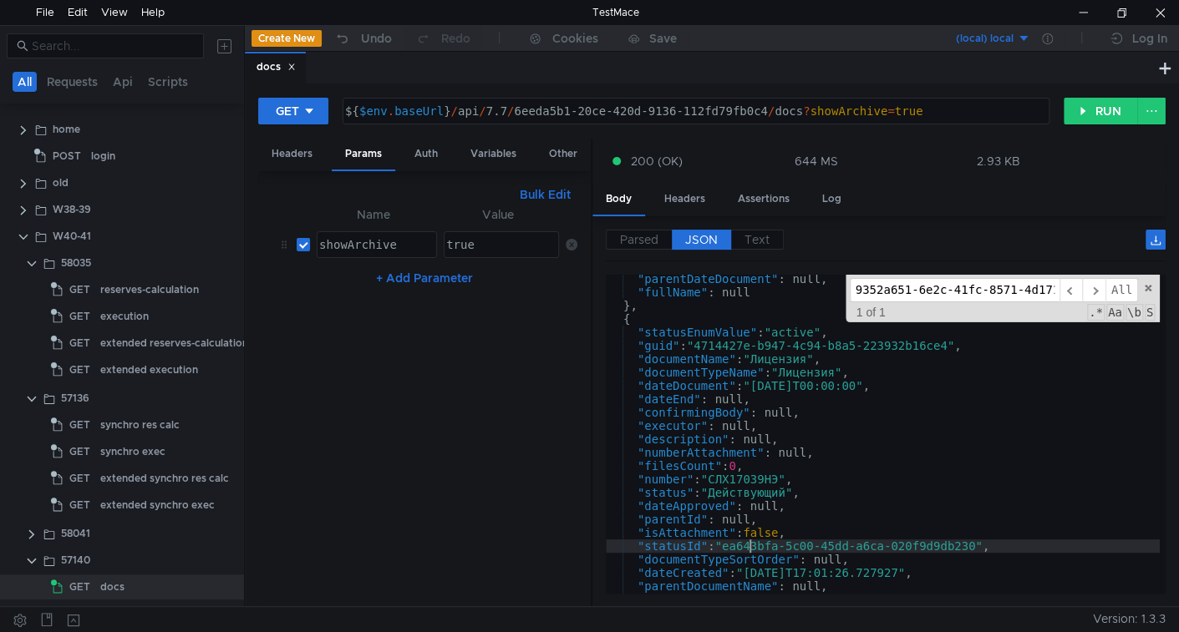
click at [749, 543] on div ""parentDateDocument" : null, "fullName" : null } , { "statusEnumValue" : "activ…" at bounding box center [883, 445] width 554 height 346
drag, startPoint x: 749, startPoint y: 543, endPoint x: 961, endPoint y: 546, distance: 211.4
click at [961, 546] on div ""parentDateDocument" : null, "fullName" : null } , { "statusEnumValue" : "activ…" at bounding box center [883, 445] width 554 height 346
type input "ea643bfa-5c00-45dd-a6ca-020f9d9db230"
click at [1147, 286] on span at bounding box center [1148, 288] width 12 height 12
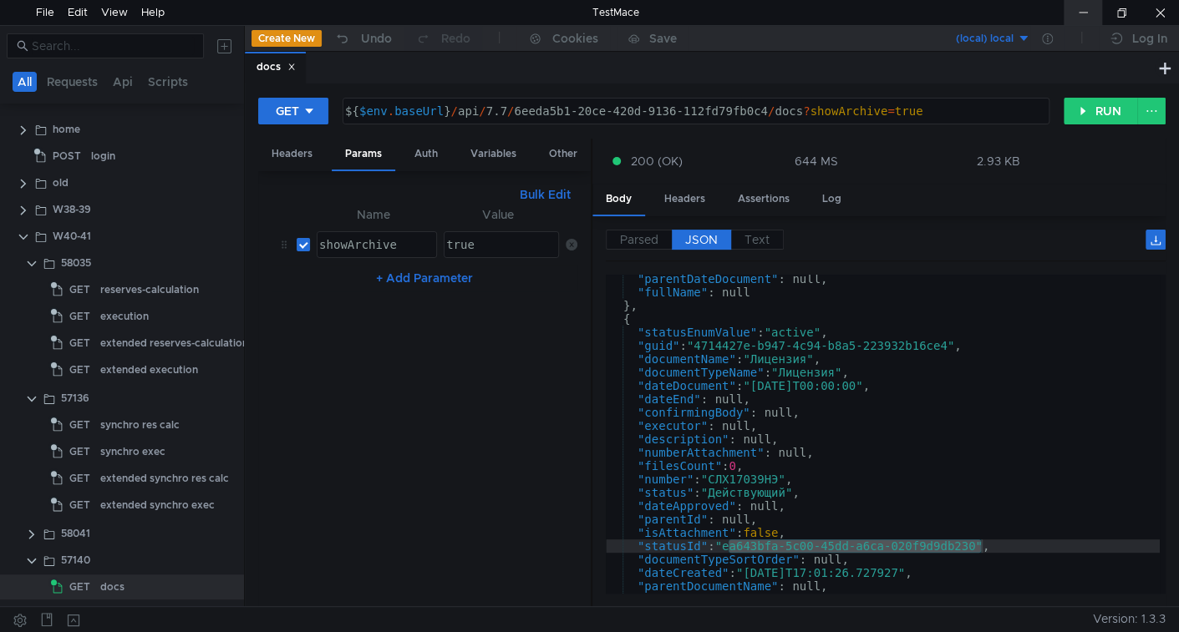
click at [1095, 0] on div at bounding box center [1082, 12] width 38 height 25
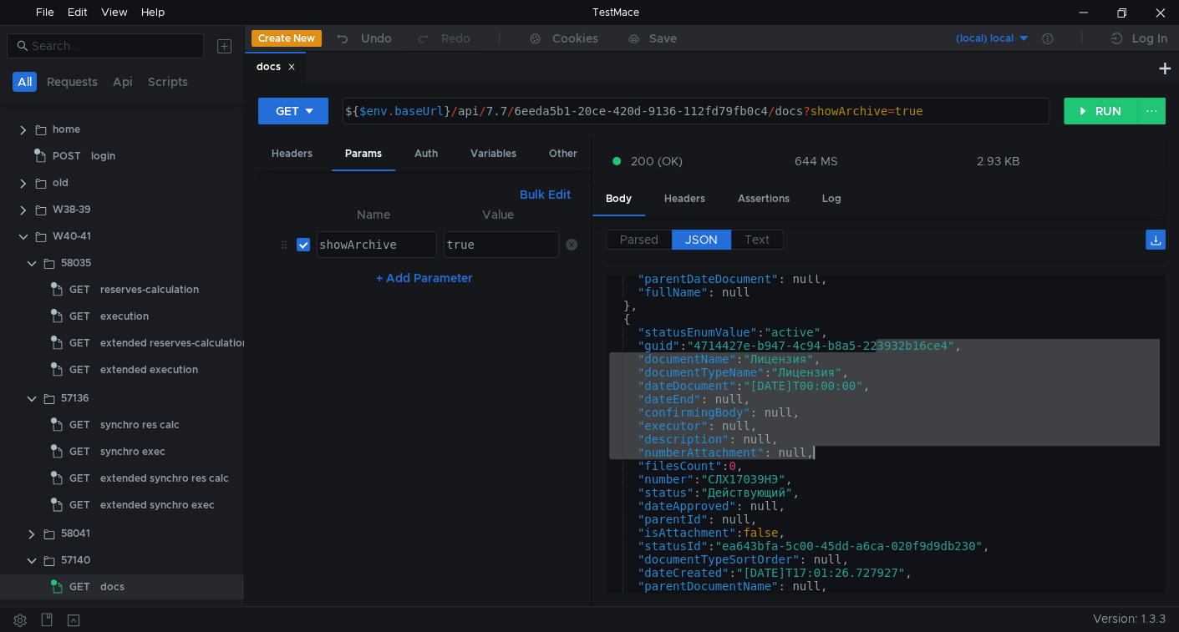
drag, startPoint x: 877, startPoint y: 345, endPoint x: 894, endPoint y: 459, distance: 114.8
click at [894, 459] on div ""parentDateDocument" : null, "fullName" : null } , { "statusEnumValue" : "activ…" at bounding box center [883, 445] width 554 height 346
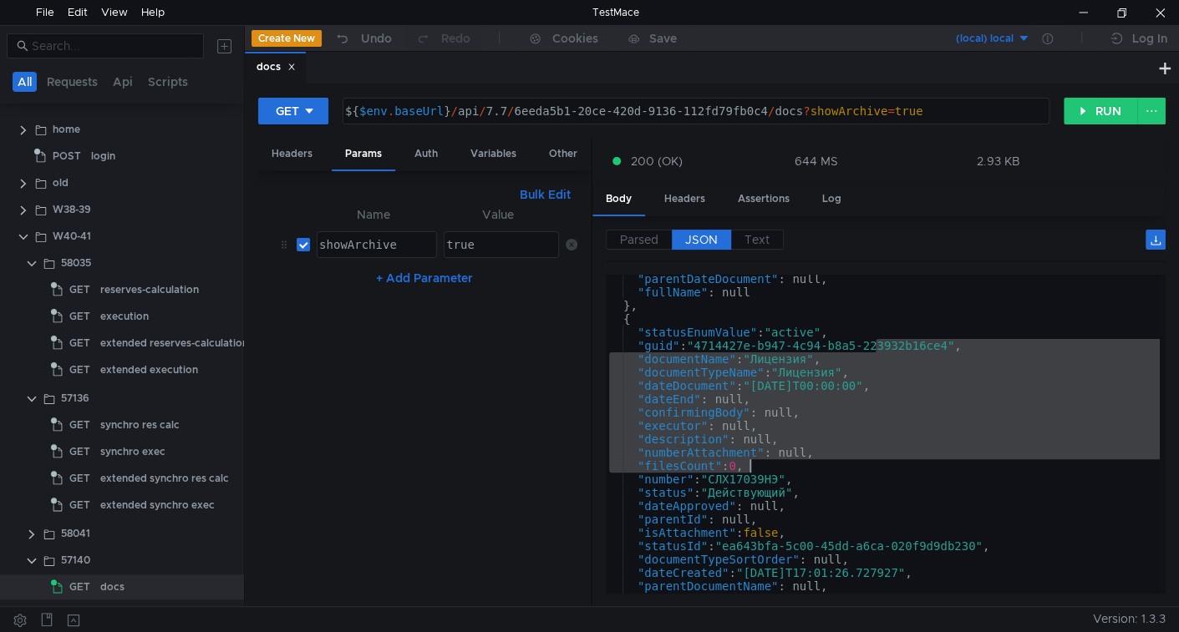
click at [894, 459] on div ""parentDateDocument" : null, "fullName" : null } , { "statusEnumValue" : "activ…" at bounding box center [883, 434] width 554 height 319
type textarea ""filesCount": 0,"
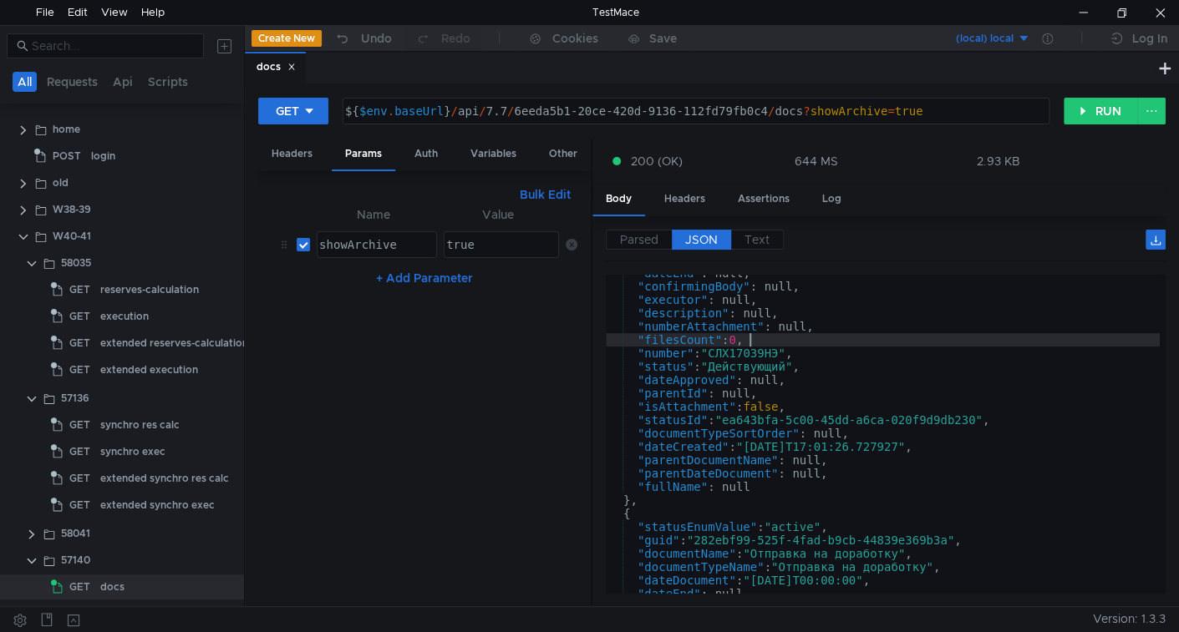
scroll to position [424, 0]
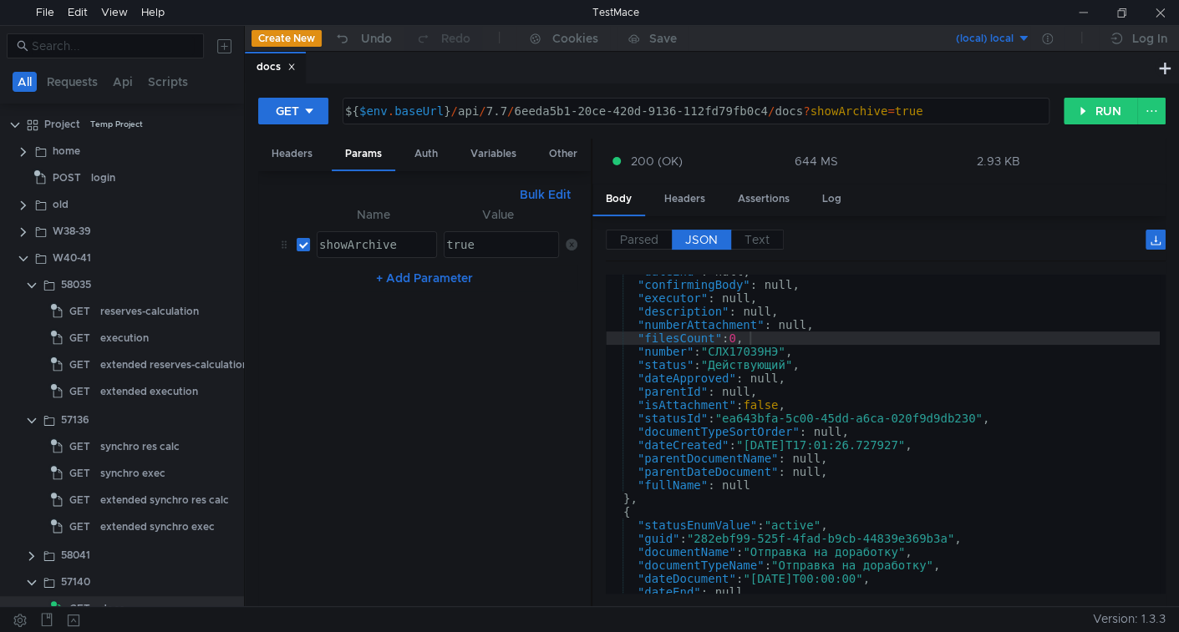
scroll to position [424, 0]
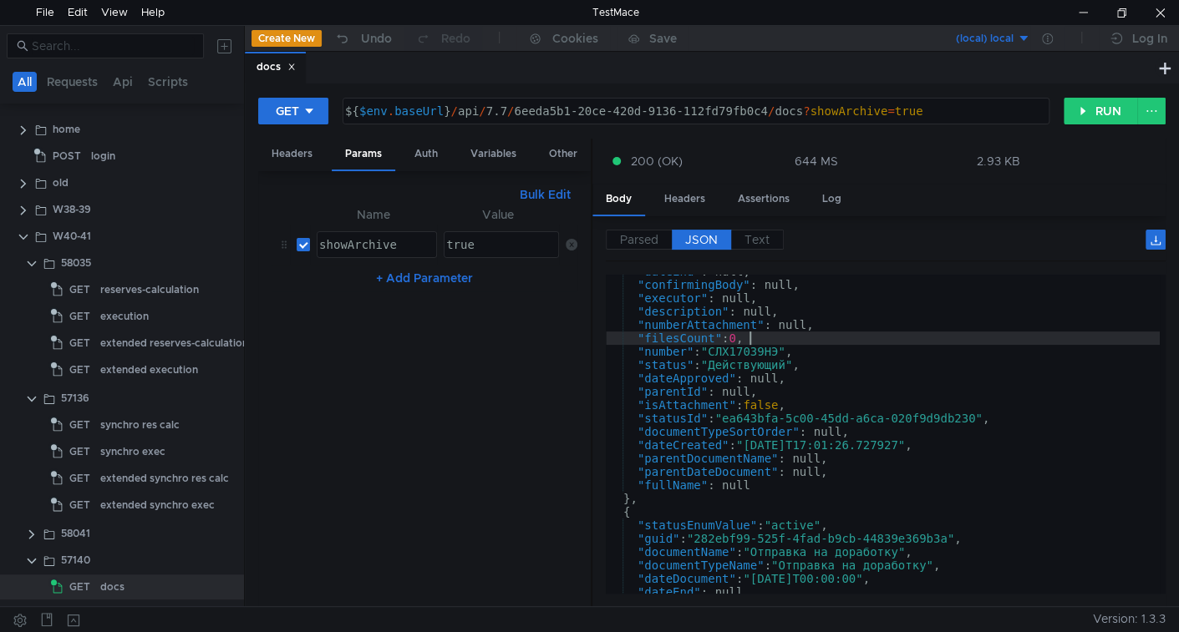
click at [477, 246] on div "true" at bounding box center [500, 258] width 114 height 40
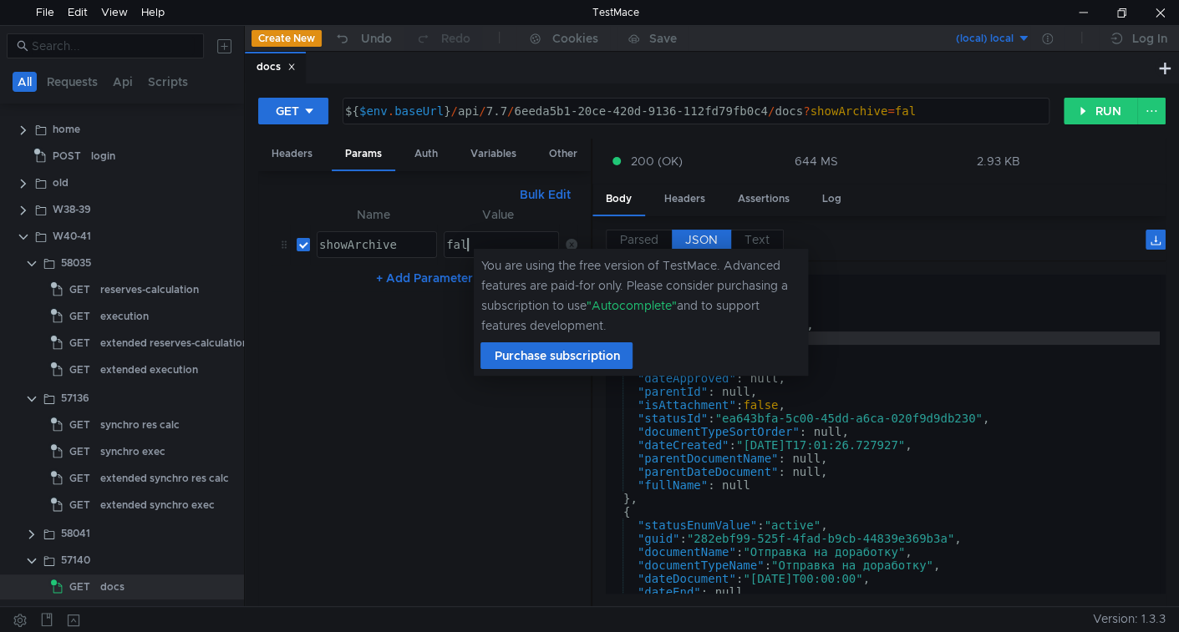
scroll to position [0, 2]
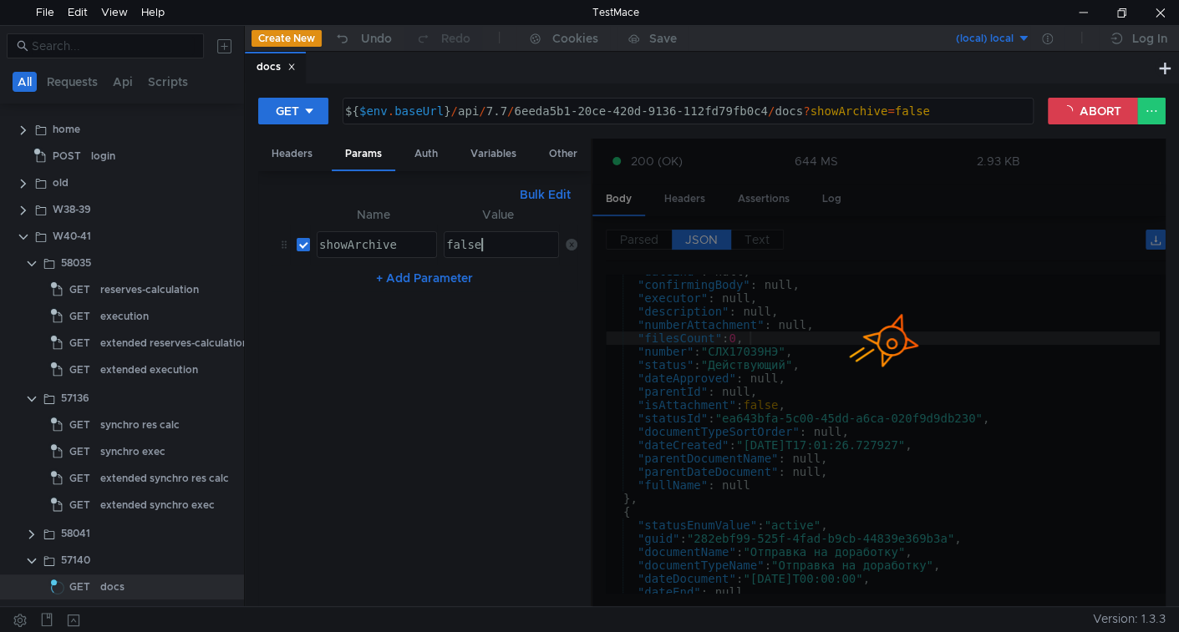
type textarea "false"
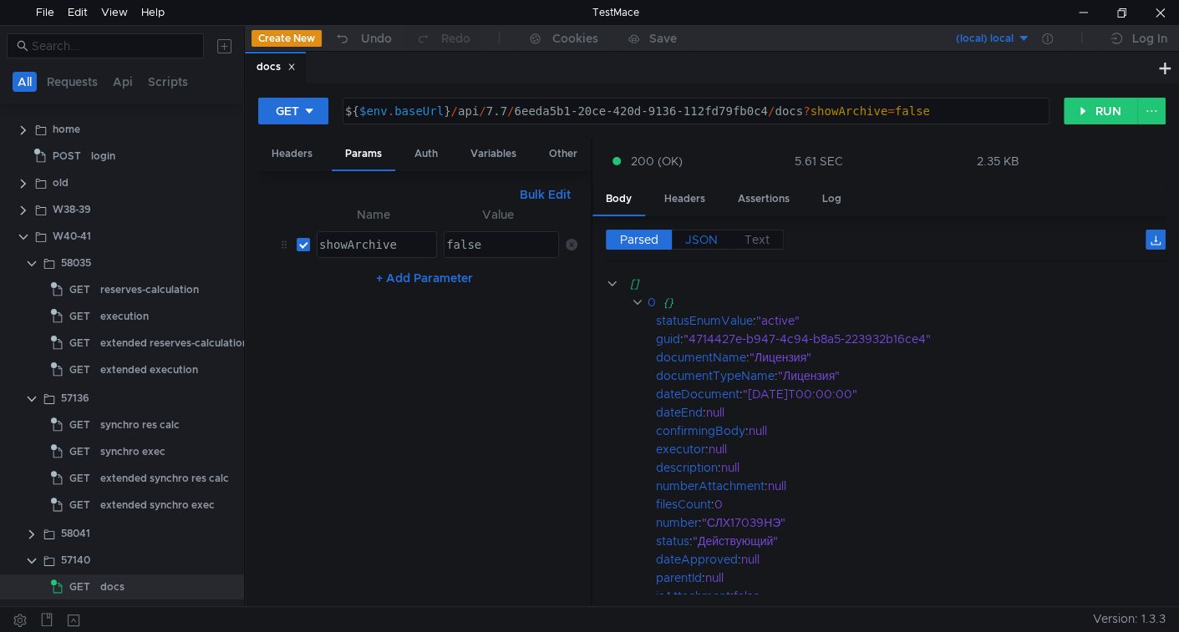
click at [708, 232] on span "JSON" at bounding box center [701, 239] width 33 height 15
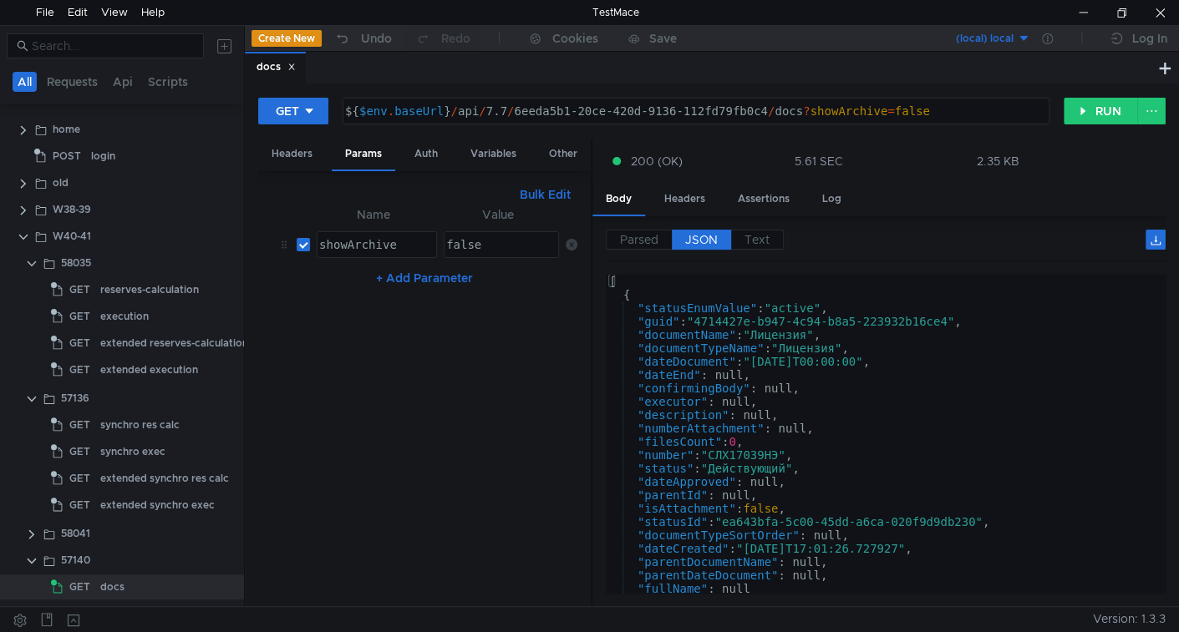
scroll to position [6, 0]
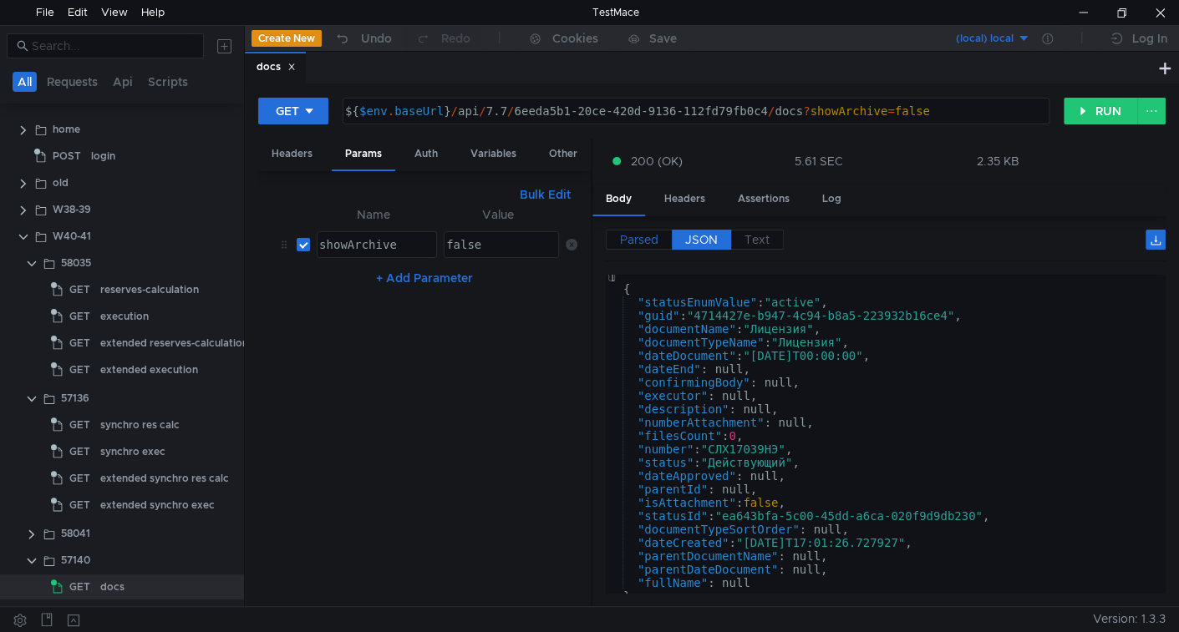
click at [632, 240] on span "Parsed" at bounding box center [639, 239] width 38 height 15
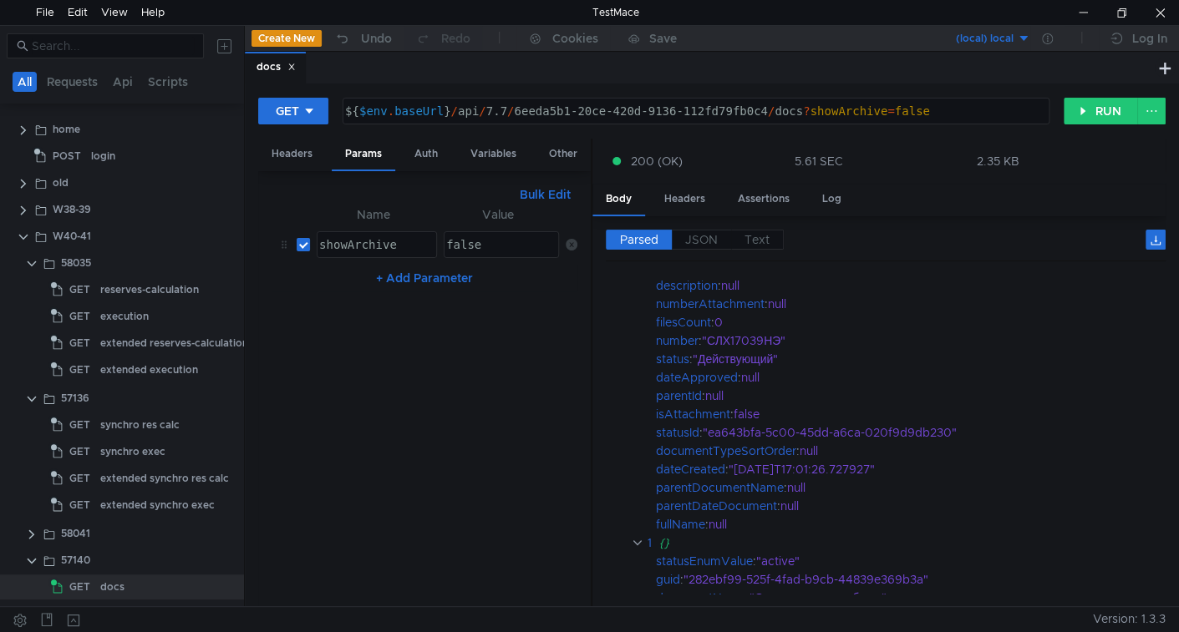
scroll to position [0, 0]
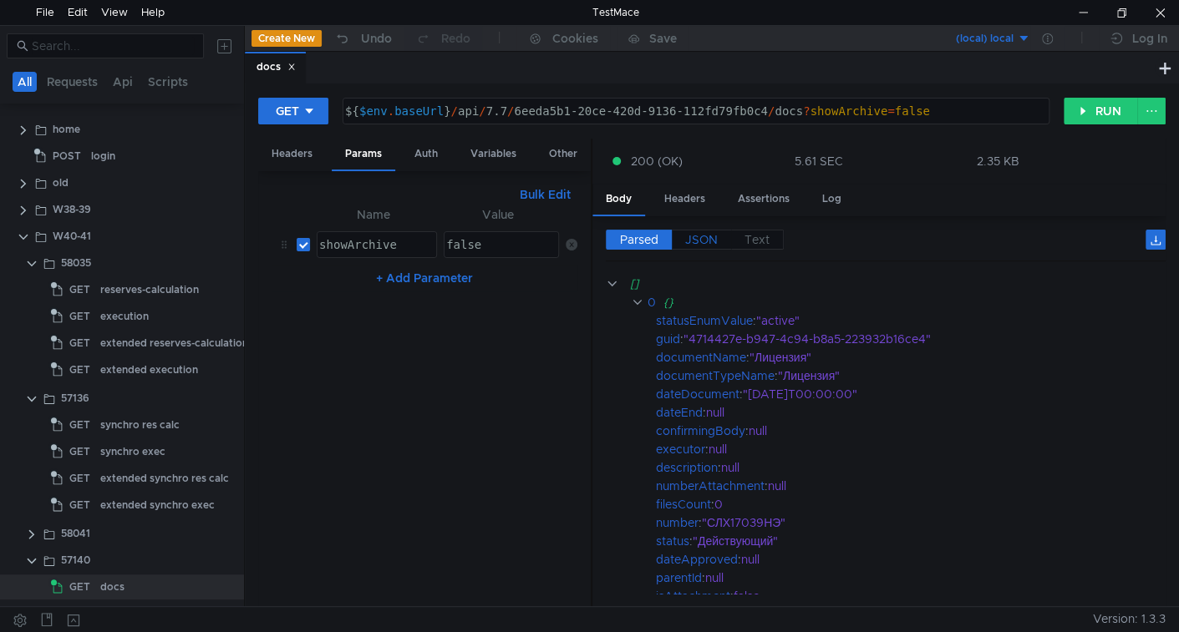
click at [706, 236] on span "JSON" at bounding box center [701, 239] width 33 height 15
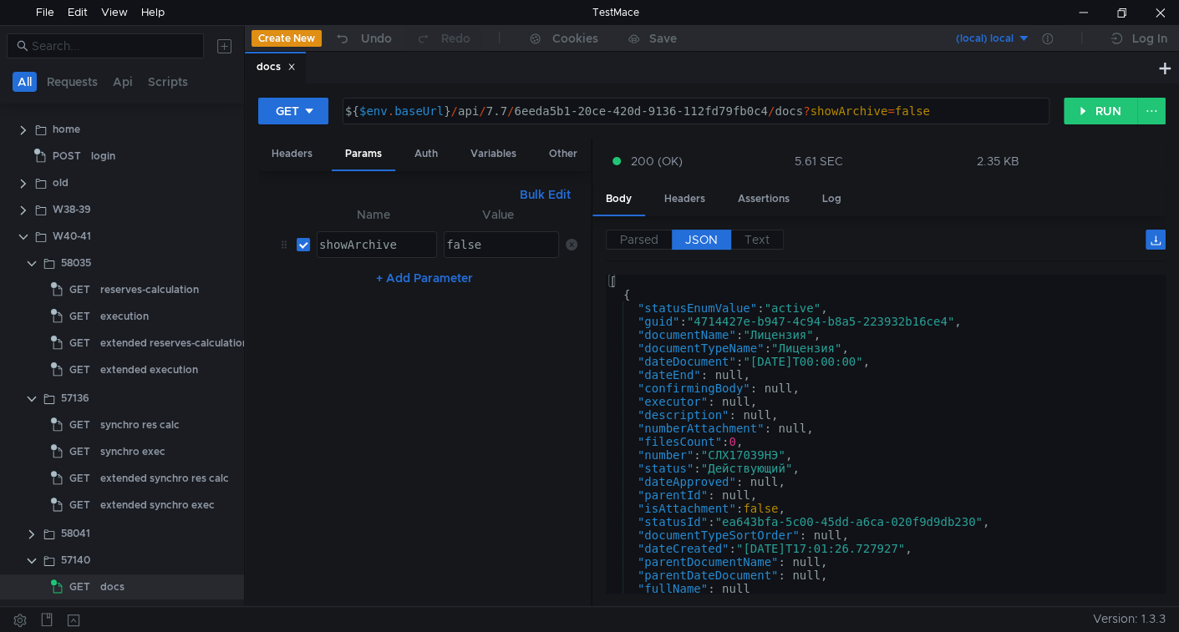
type textarea ""statusEnumValue": "active","
click at [800, 310] on div "[ { "statusEnumValue" : "active" , "guid" : "4714427e-b947-4c94-b8a5-223932b16c…" at bounding box center [883, 448] width 554 height 346
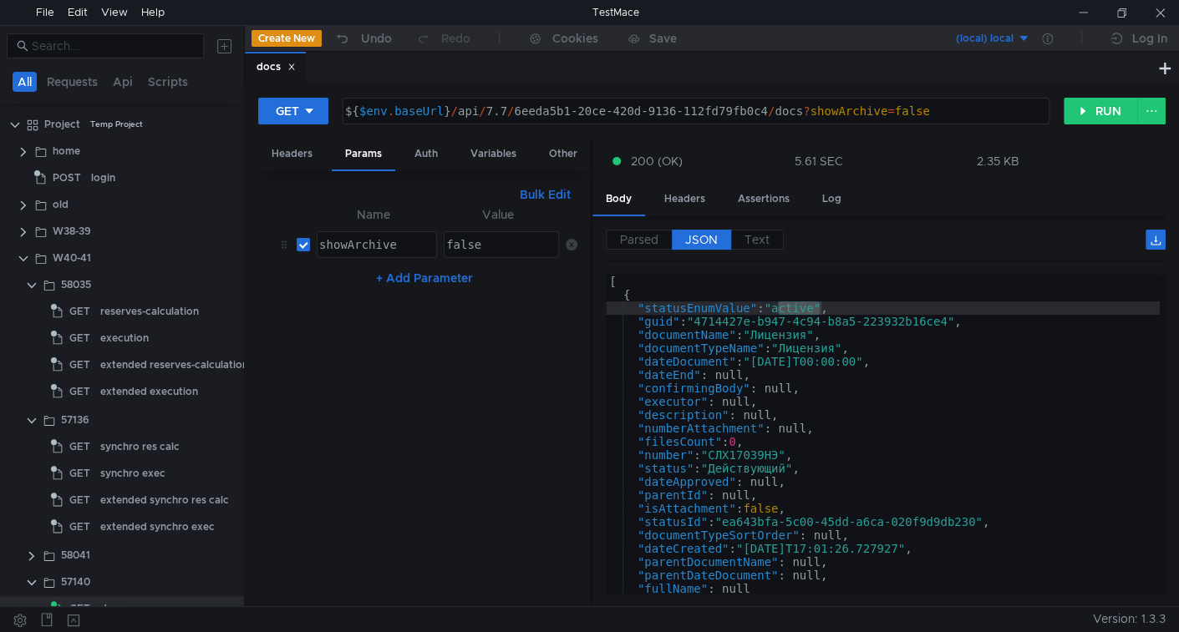
scroll to position [0, 2]
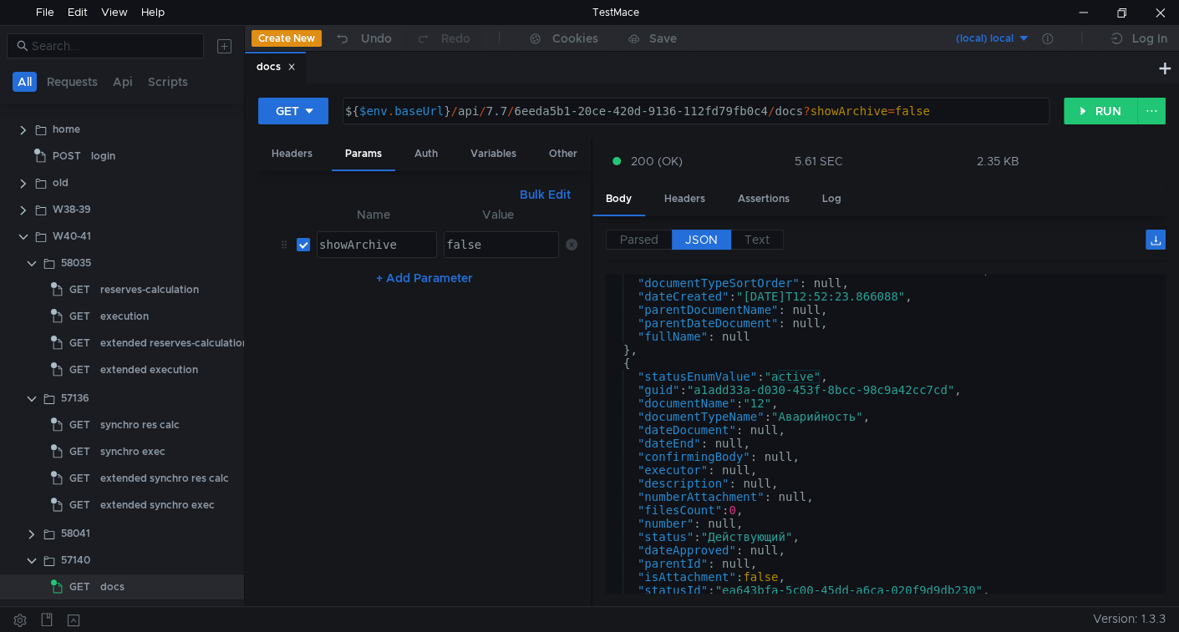
scroll to position [893, 0]
click at [670, 426] on div ""statusId" : "ea643bfa-5c00-45dd-a6ca-020f9d9db230" , "documentTypeSortOrder" :…" at bounding box center [883, 436] width 554 height 346
type textarea ""dateDocument": null,"
click at [670, 426] on div ""statusId" : "ea643bfa-5c00-45dd-a6ca-020f9d9db230" , "documentTypeSortOrder" :…" at bounding box center [883, 436] width 554 height 346
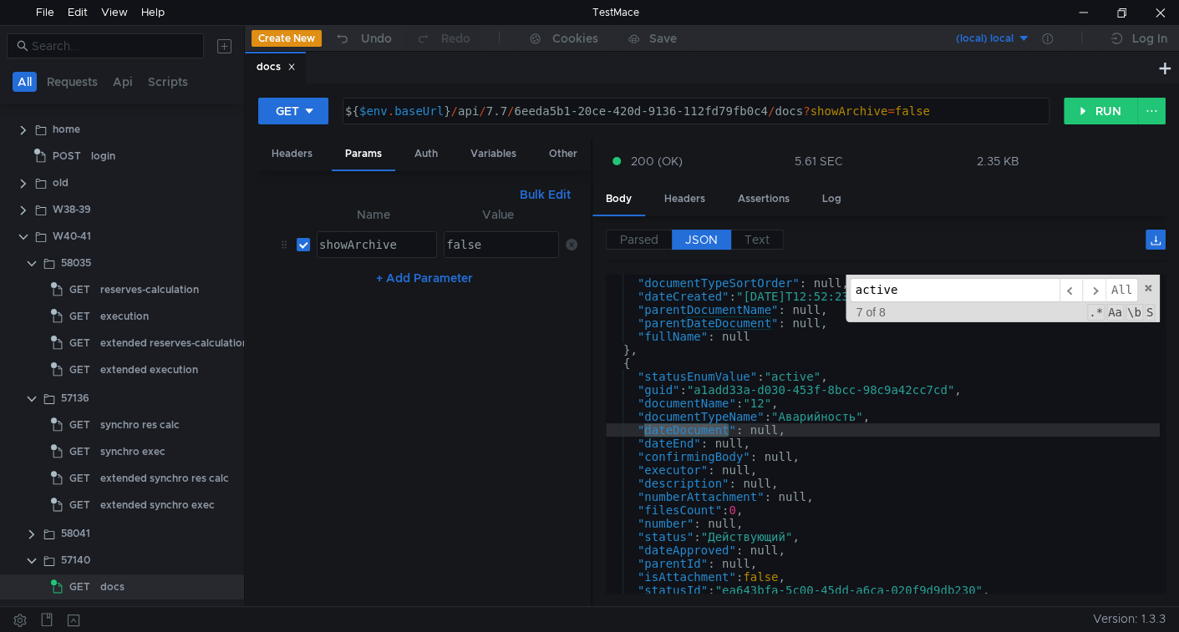
type input "dateDocument"
type textarea ""dateDocument": "[DATE]T00:00:00","
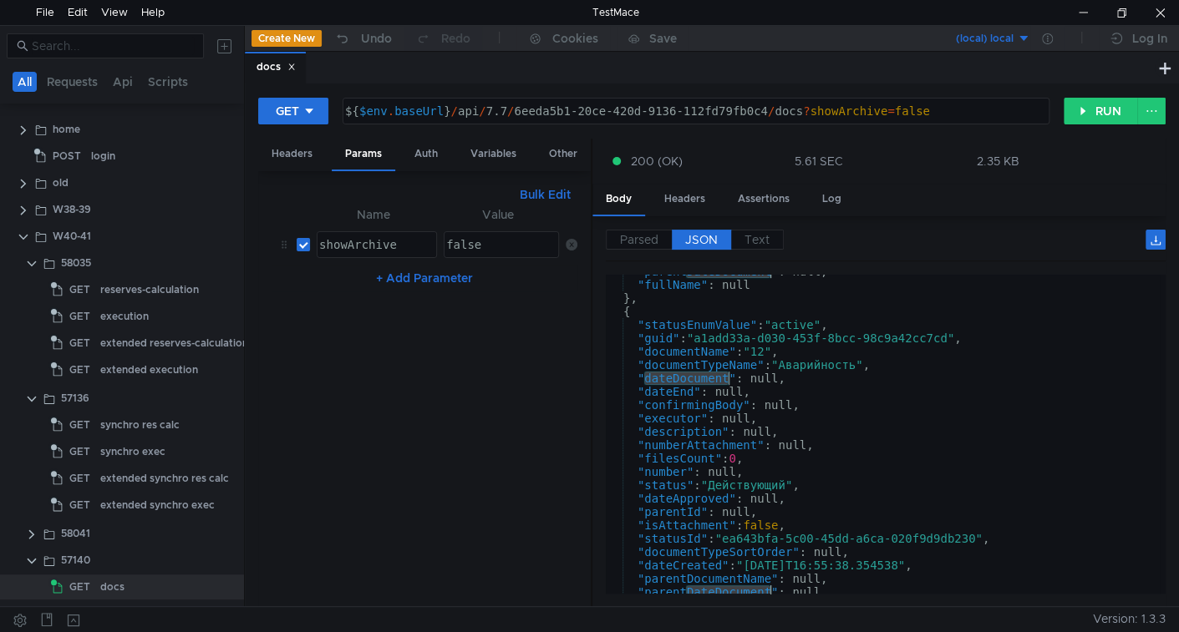
scroll to position [990, 0]
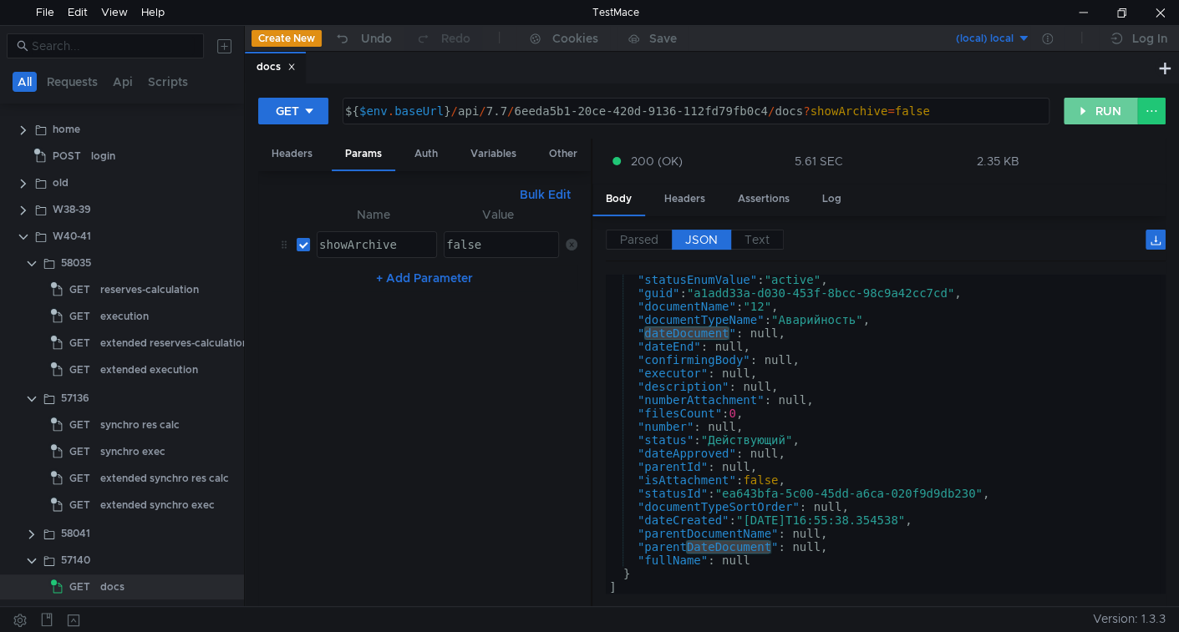
click at [1092, 114] on button "RUN" at bounding box center [1100, 111] width 74 height 27
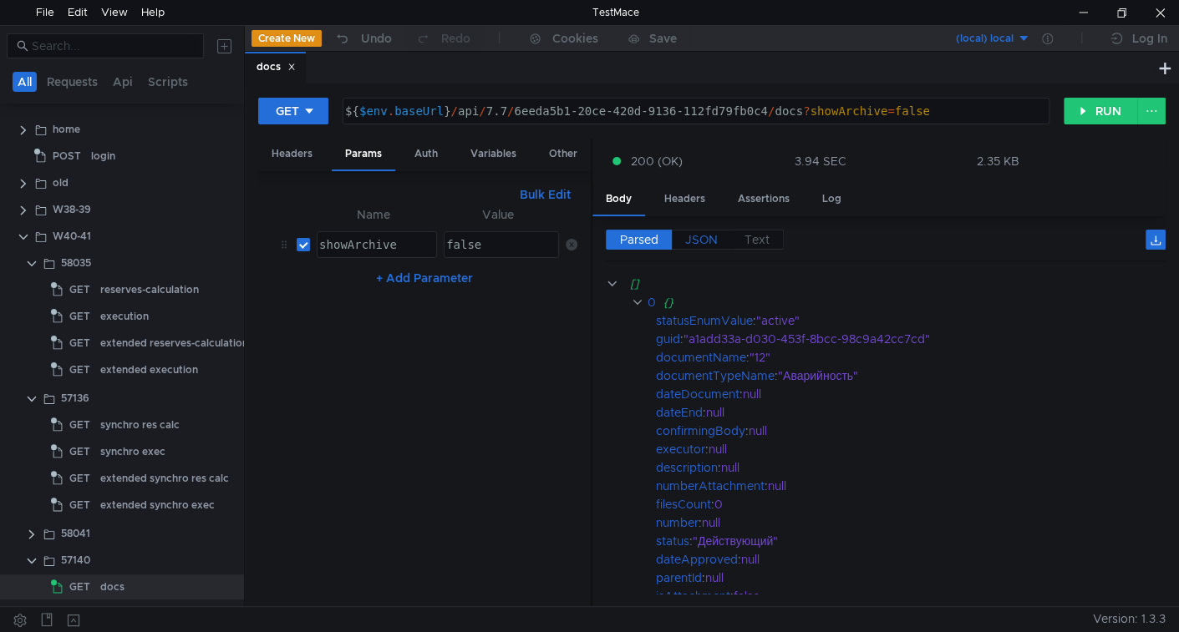
click at [705, 235] on span "JSON" at bounding box center [701, 239] width 33 height 15
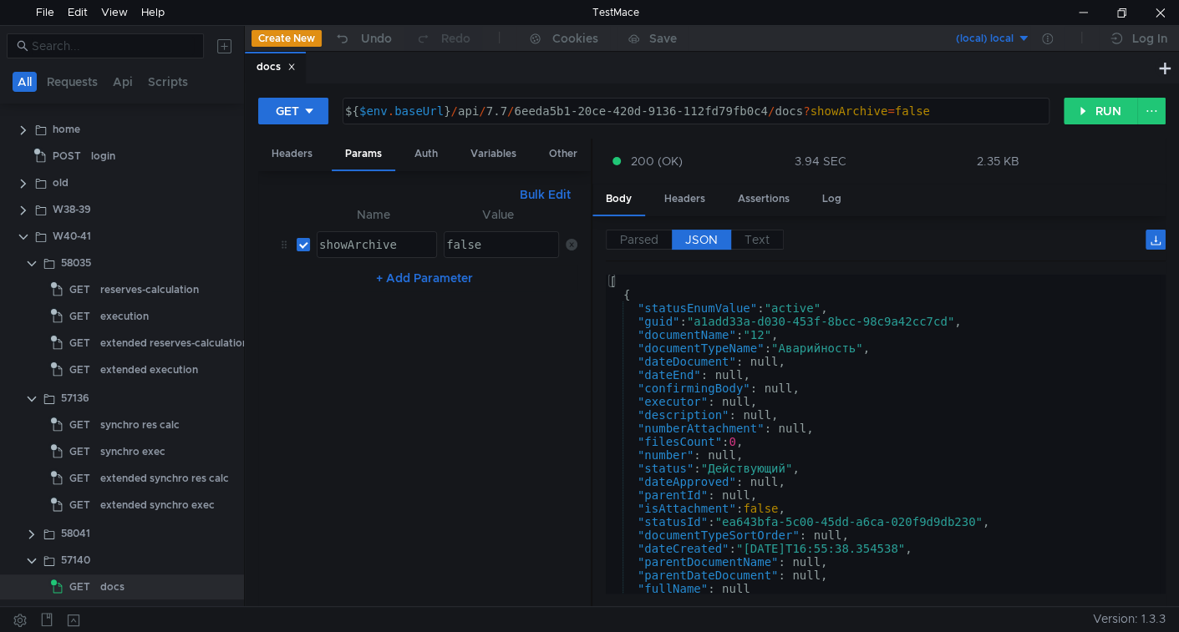
scroll to position [0, 0]
type textarea ""dateDocument": null,"
click at [672, 357] on div "[ { "statusEnumValue" : "active" , "guid" : "a1add33a-d030-453f-8bcc-98c9a42cc7…" at bounding box center [883, 448] width 554 height 346
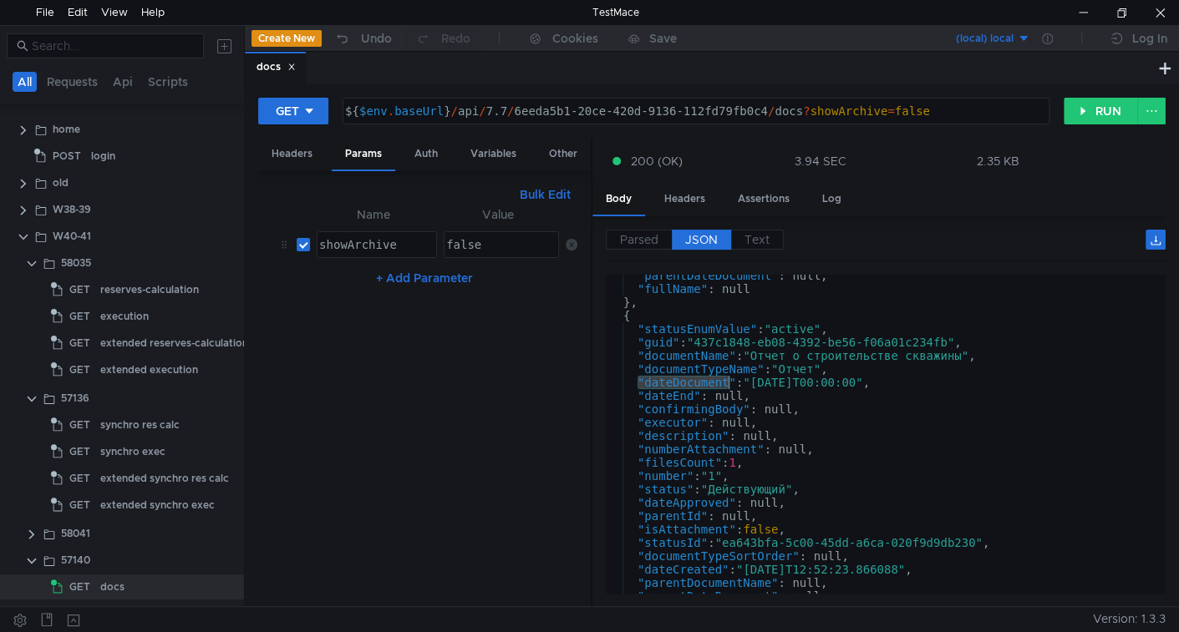
scroll to position [990, 0]
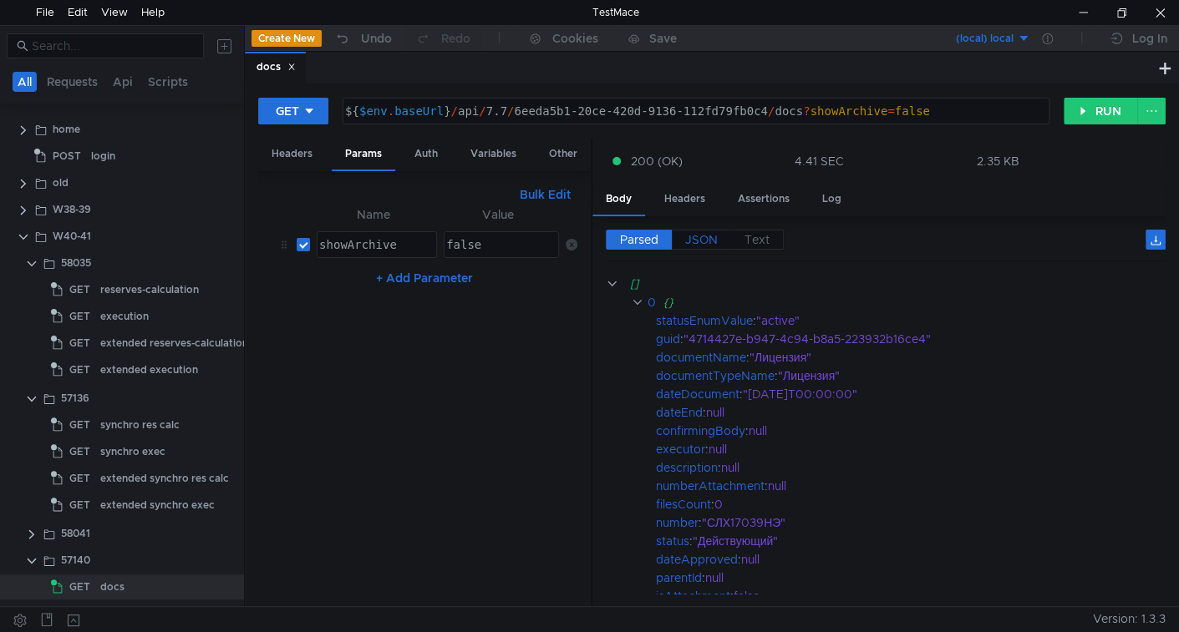
click at [703, 239] on span "JSON" at bounding box center [701, 239] width 33 height 15
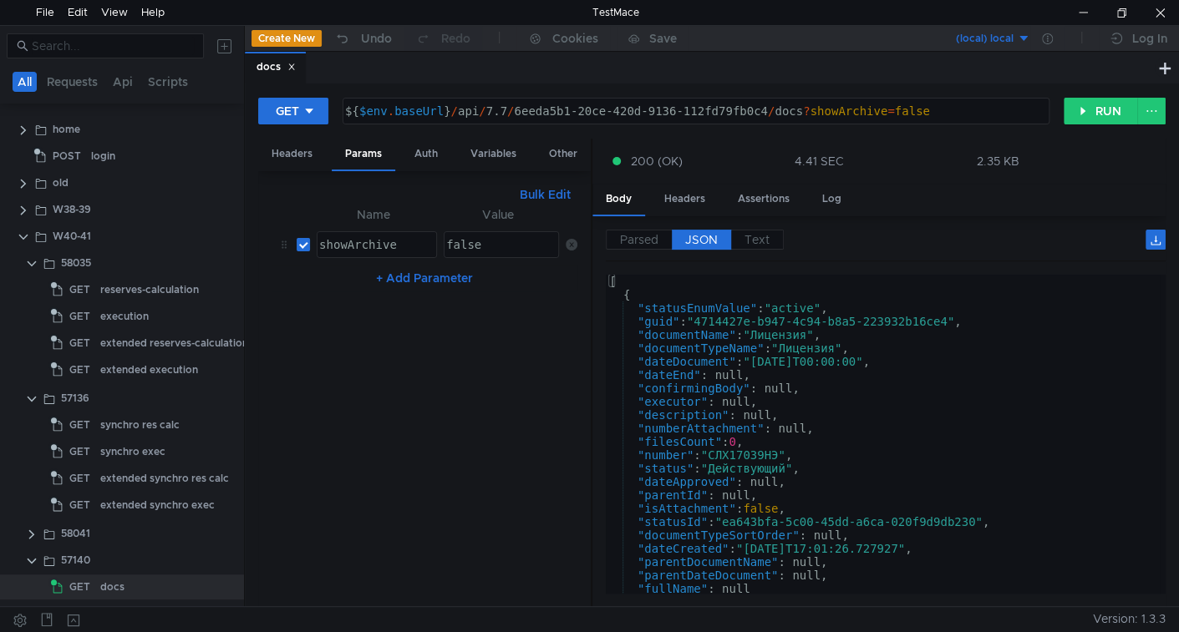
type textarea ""dateDocument": "[DATE]T00:00:00","
click at [672, 358] on div "[ { "statusEnumValue" : "active" , "guid" : "4714427e-b947-4c94-b8a5-223932b16c…" at bounding box center [883, 448] width 554 height 346
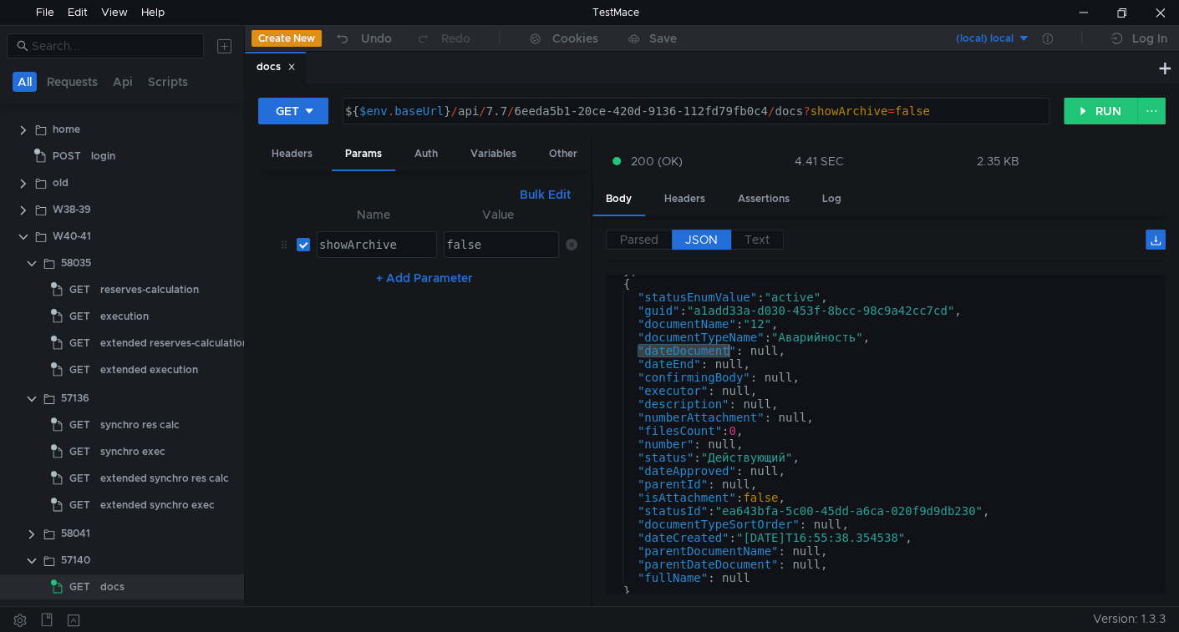
scroll to position [989, 0]
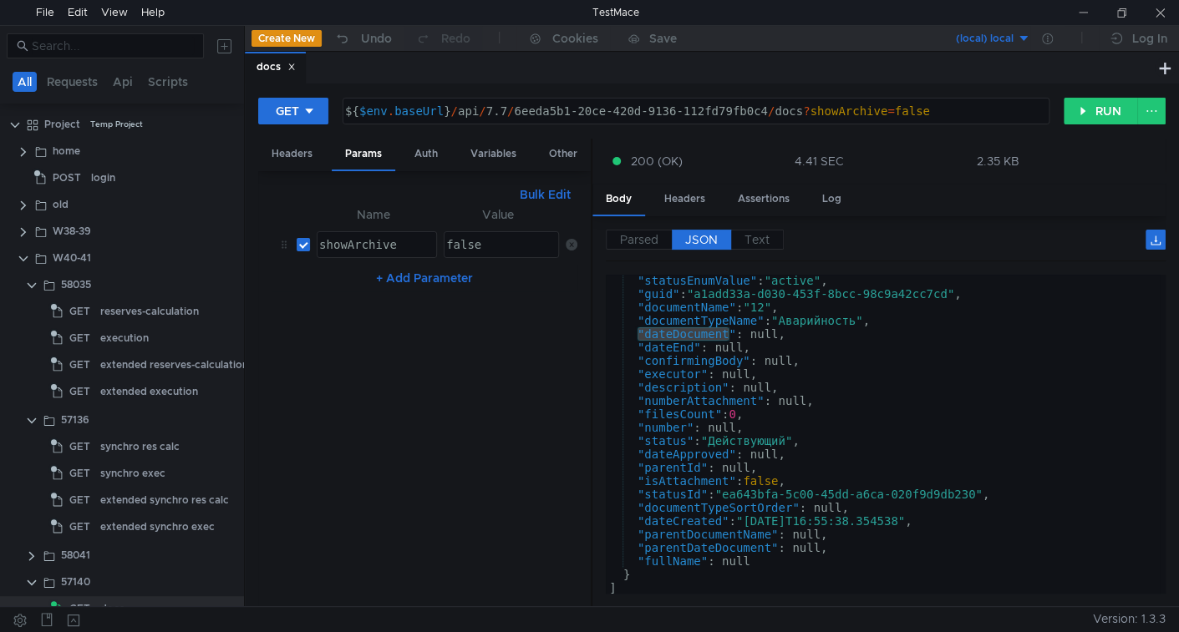
scroll to position [989, 0]
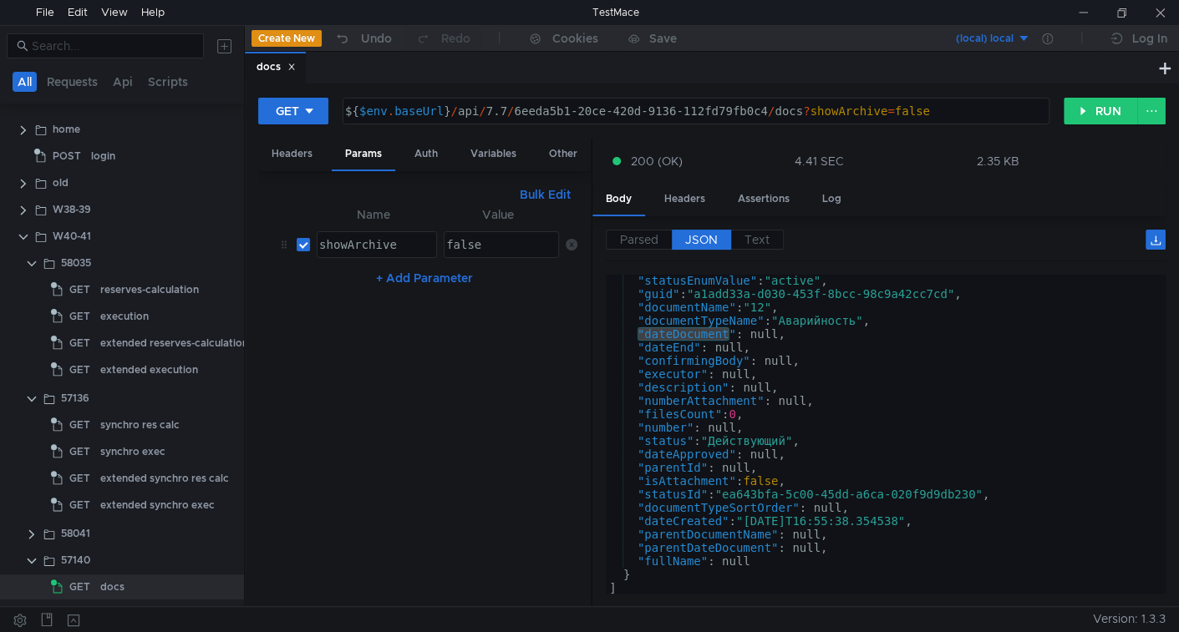
scroll to position [989, 0]
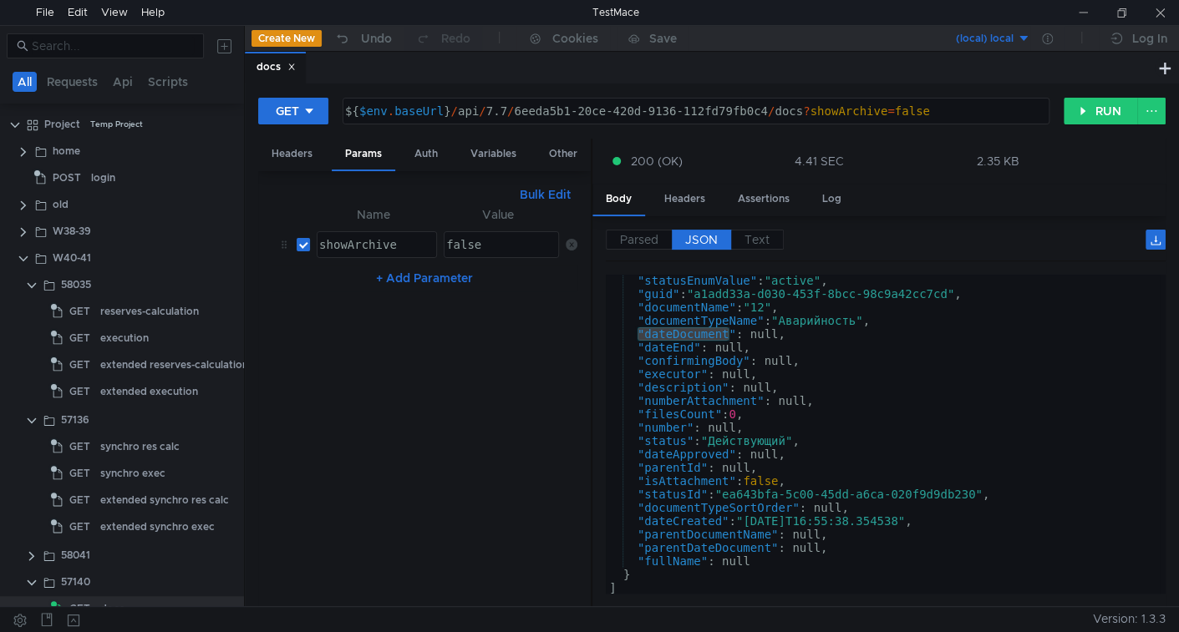
scroll to position [989, 0]
